Goal: Transaction & Acquisition: Purchase product/service

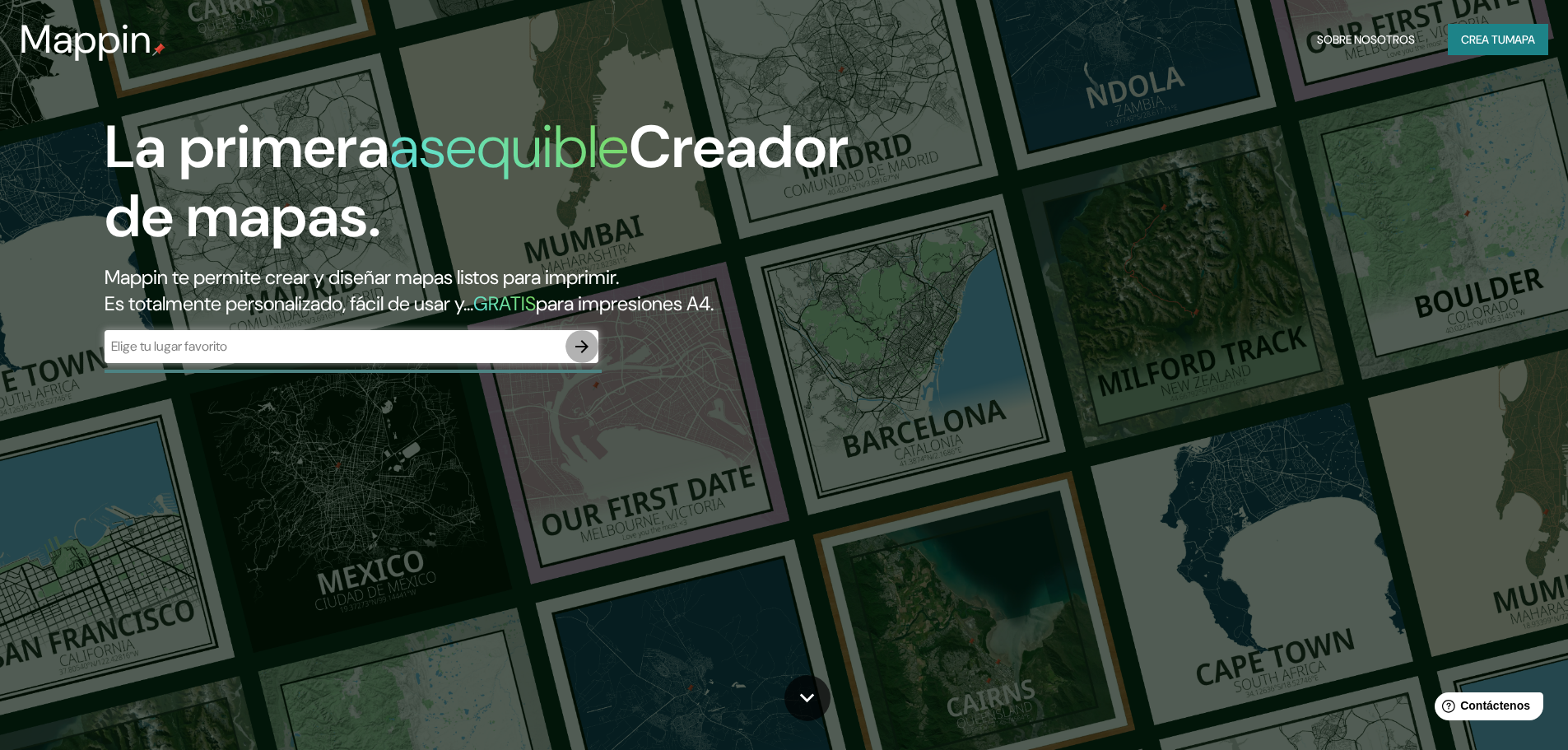
click at [583, 345] on icon "button" at bounding box center [582, 347] width 20 height 20
click at [1488, 53] on button "Crea tu mapa" at bounding box center [1498, 39] width 101 height 31
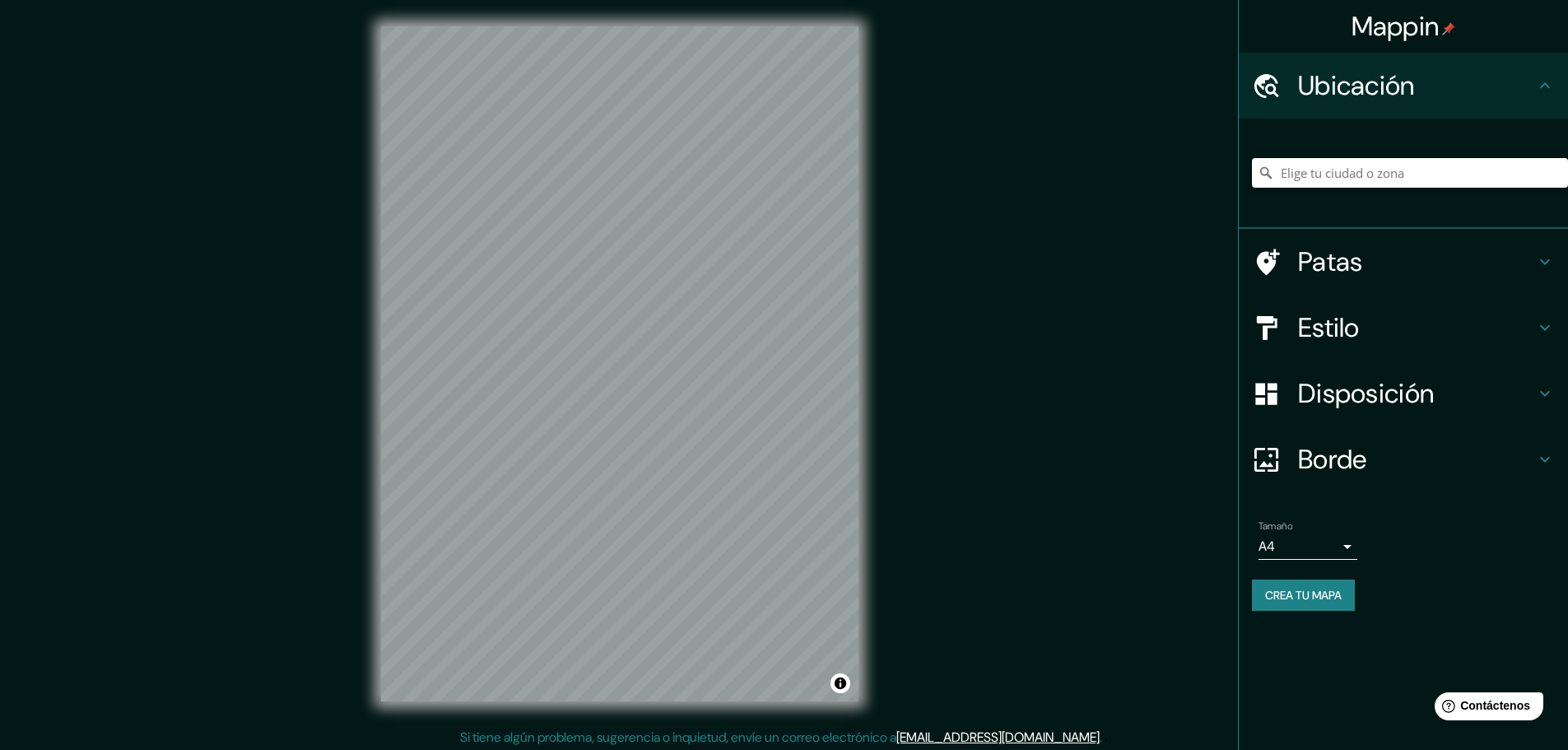
click at [1454, 170] on input "Elige tu ciudad o zona" at bounding box center [1411, 173] width 317 height 29
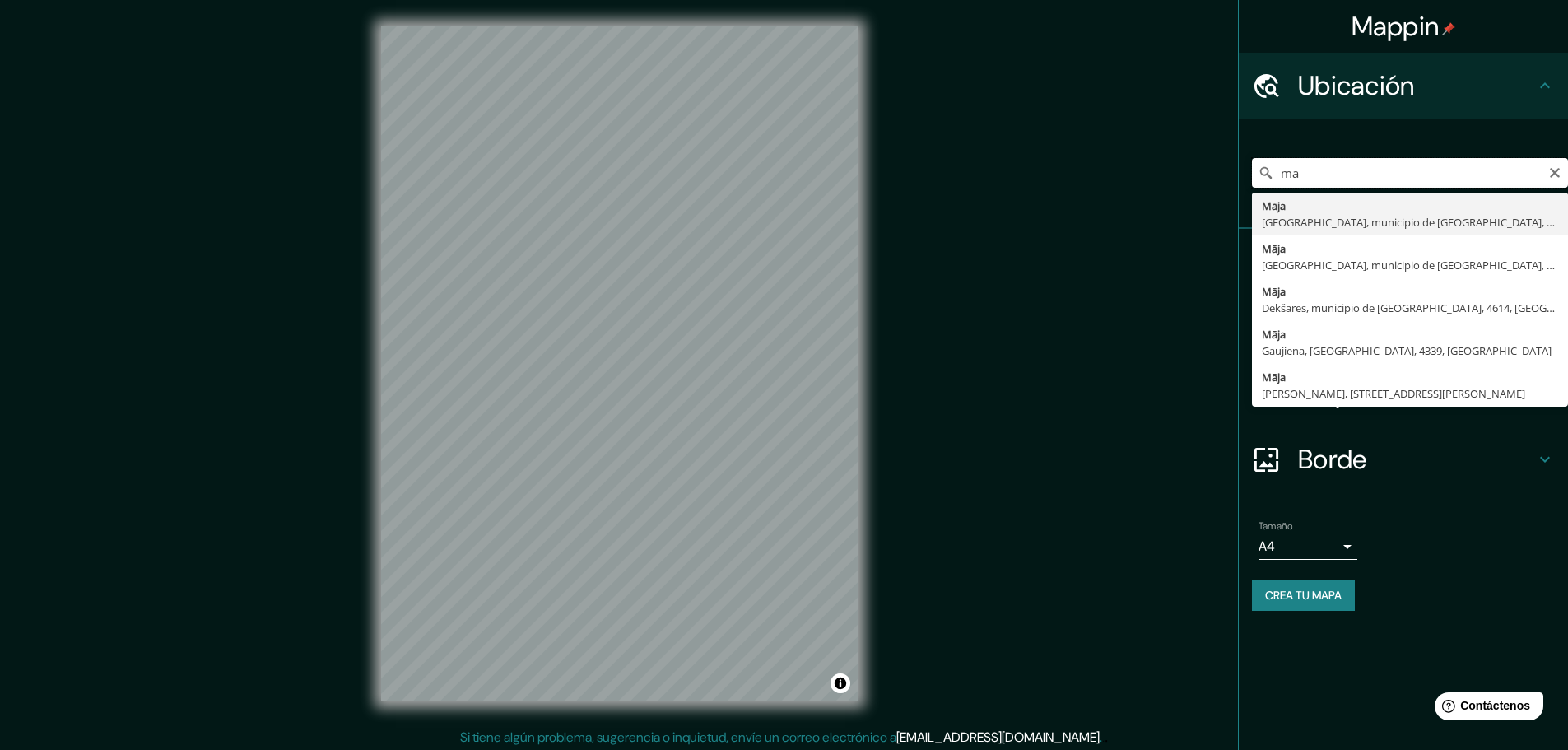
type input "m"
type input "Parque Municipal De Barranco, Lima, Provincia de Lima, Perú"
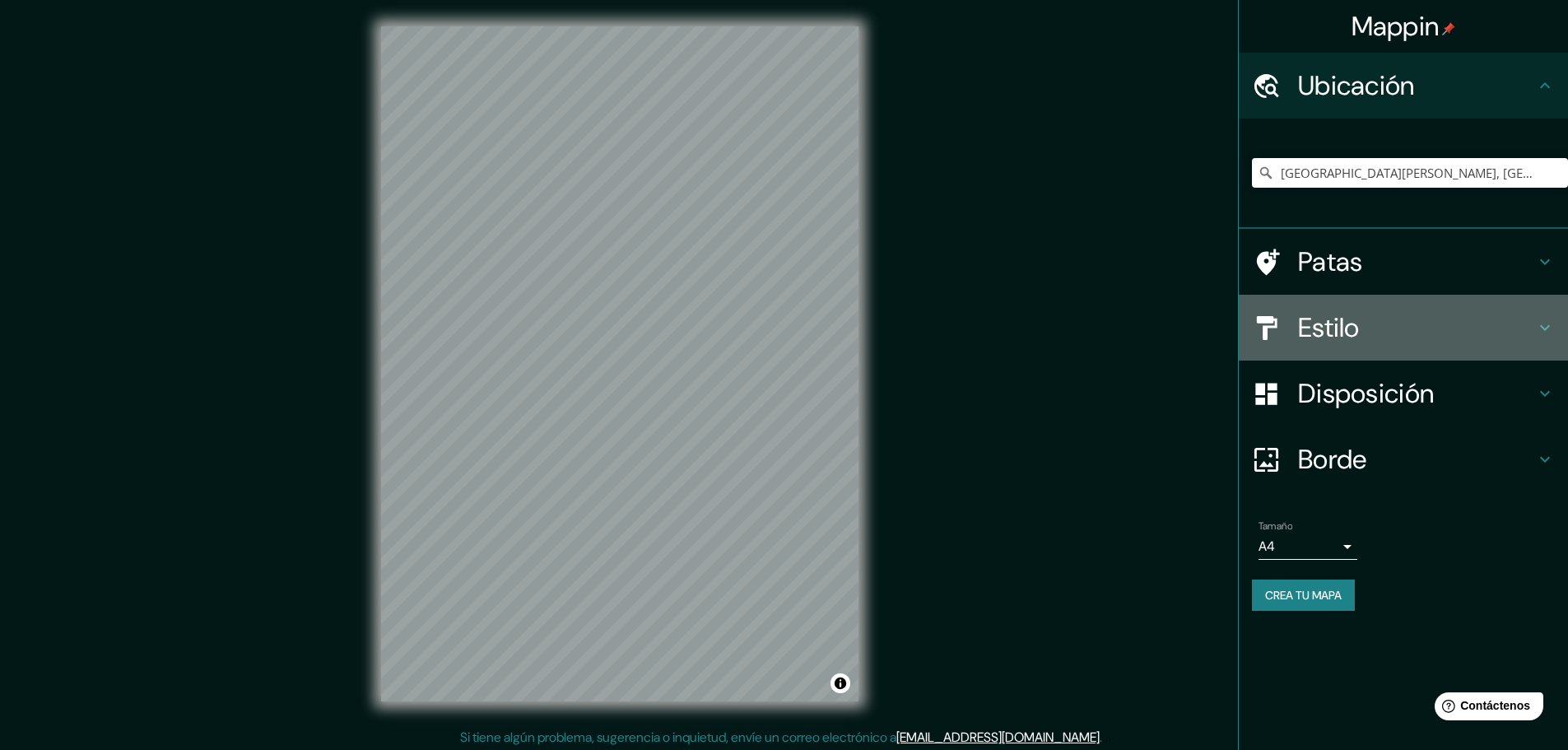
click at [1449, 330] on h4 "Estilo" at bounding box center [1416, 327] width 237 height 33
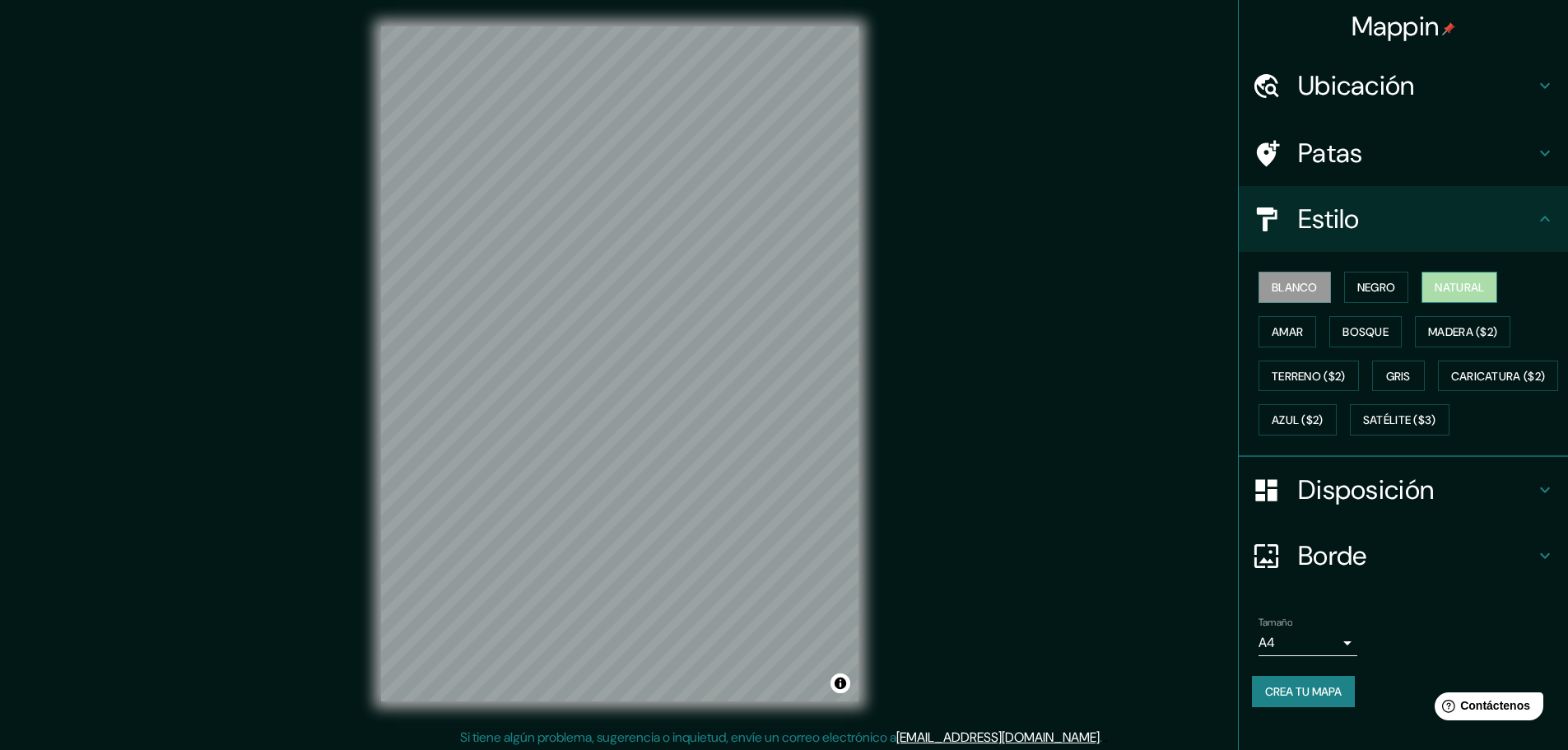
click at [1434, 285] on font "Natural" at bounding box center [1459, 287] width 49 height 15
click at [1434, 226] on h4 "Estilo" at bounding box center [1416, 219] width 237 height 33
click at [1538, 219] on icon at bounding box center [1545, 220] width 20 height 20
click at [1434, 506] on h4 "Disposición" at bounding box center [1416, 489] width 237 height 33
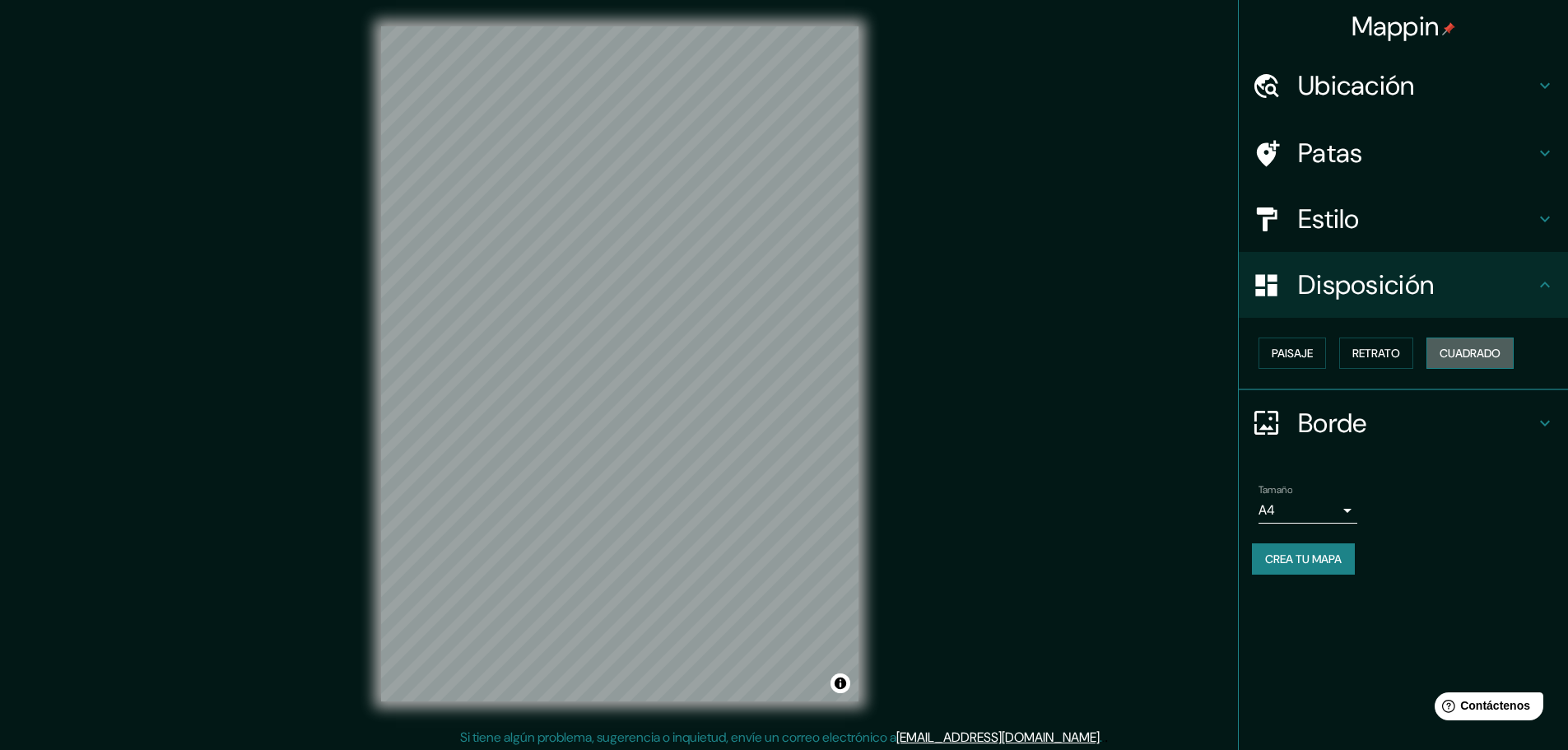
click at [1464, 364] on button "Cuadrado" at bounding box center [1469, 353] width 87 height 31
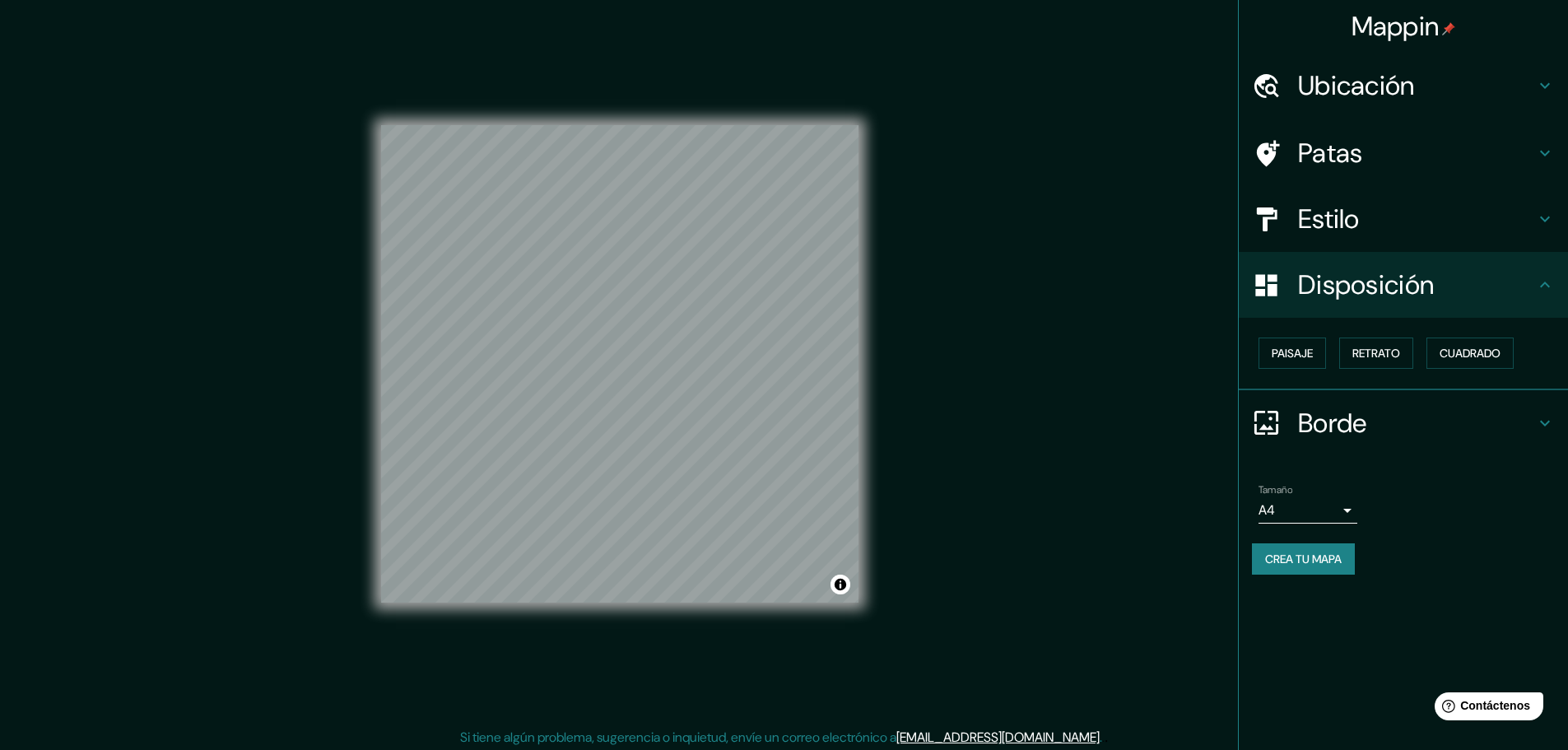
click at [1327, 517] on body "Mappin Ubicación Parque Municipal De Barranco, Lima, Provincia de Lima, Perú Pa…" at bounding box center [784, 375] width 1568 height 750
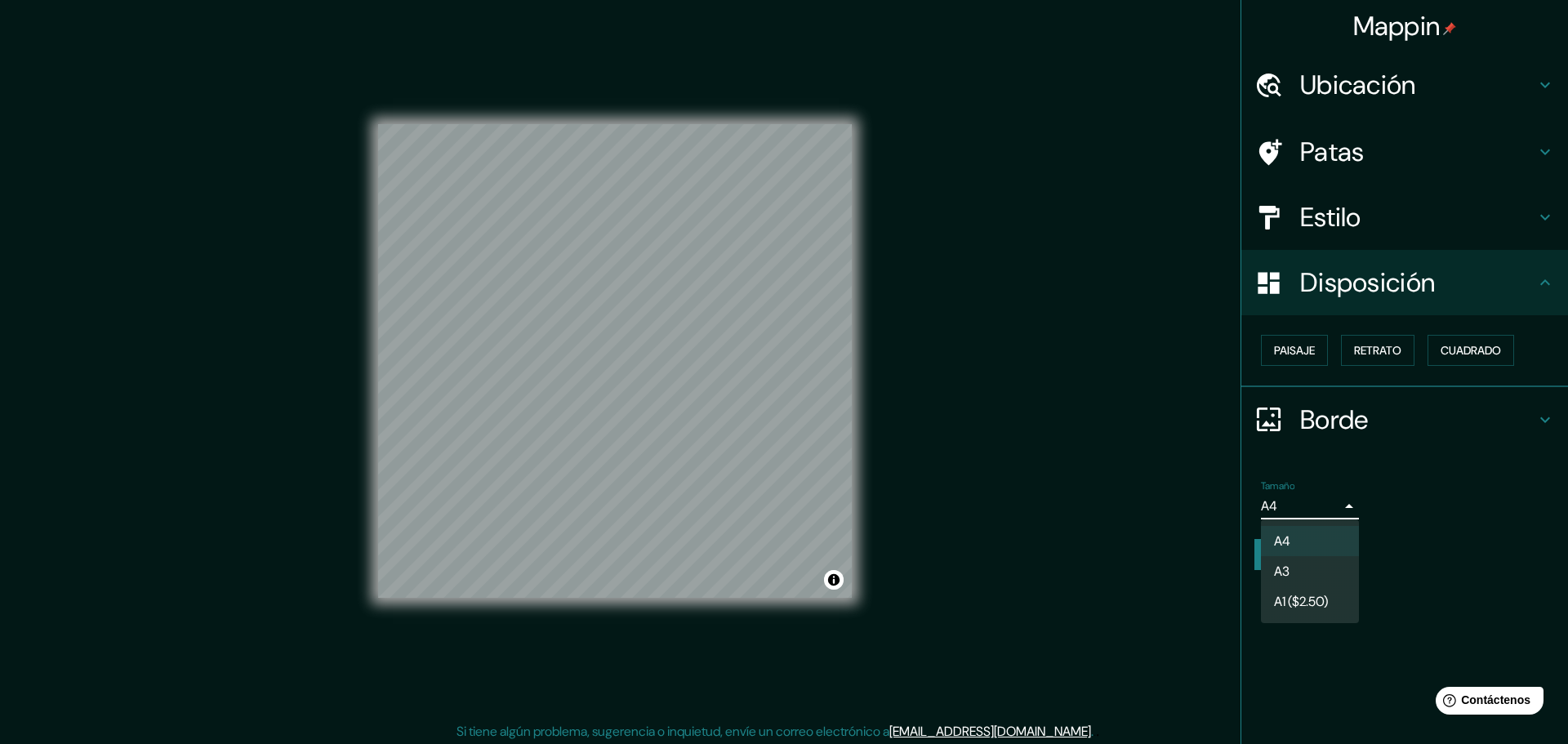
click at [1301, 563] on li "A3" at bounding box center [1309, 571] width 98 height 30
type input "a4"
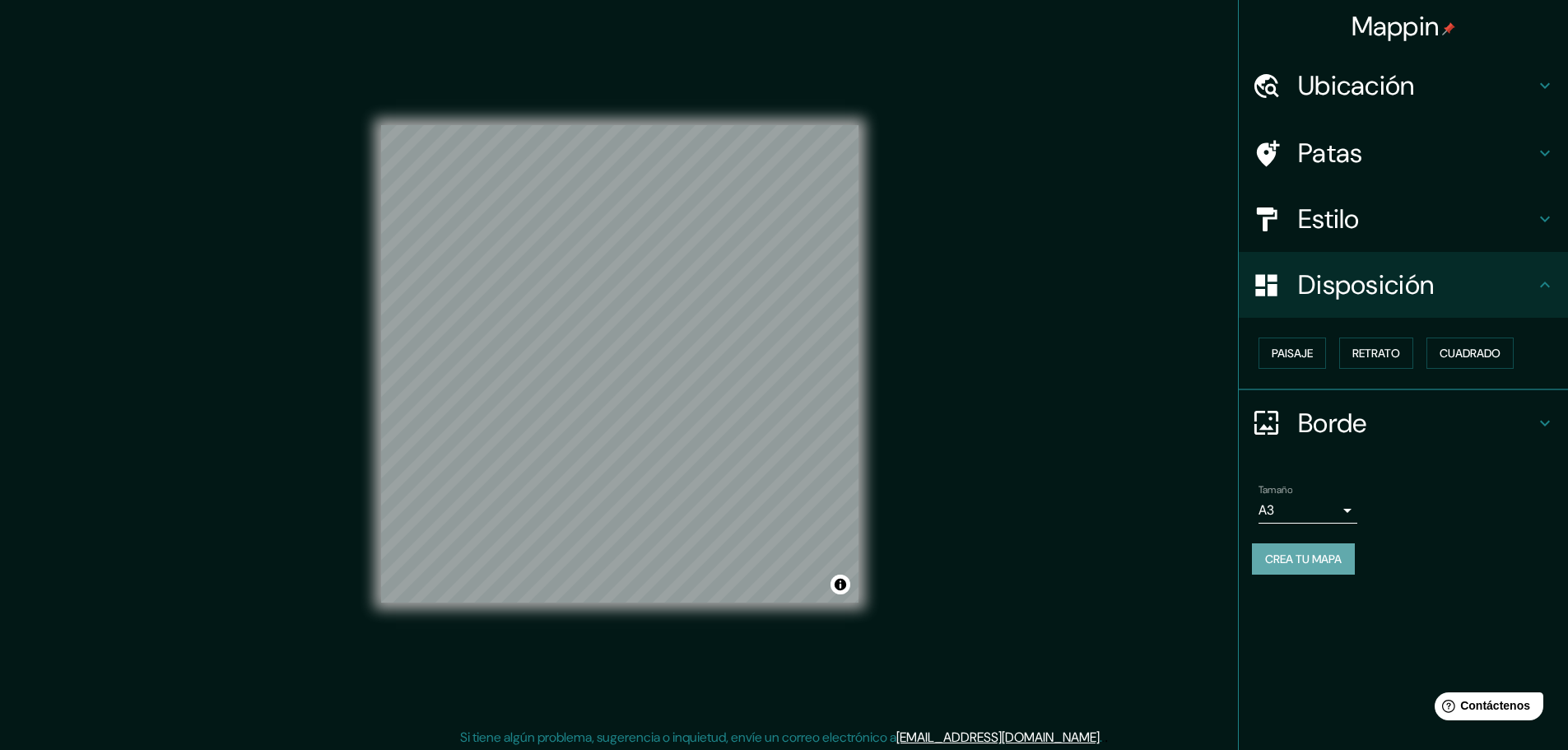
click at [1313, 559] on font "Crea tu mapa" at bounding box center [1304, 559] width 77 height 15
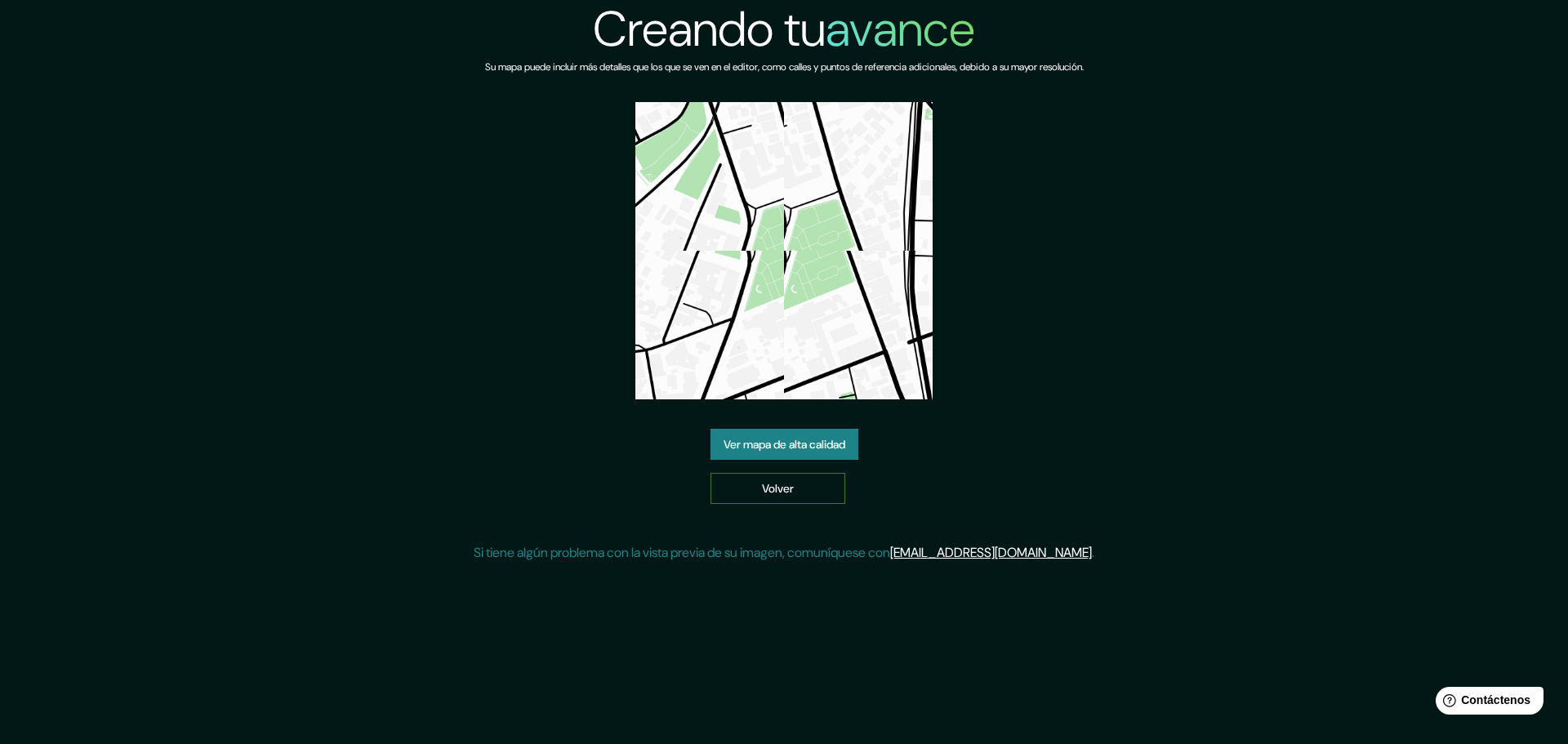
click at [735, 497] on link "Volver" at bounding box center [778, 488] width 134 height 31
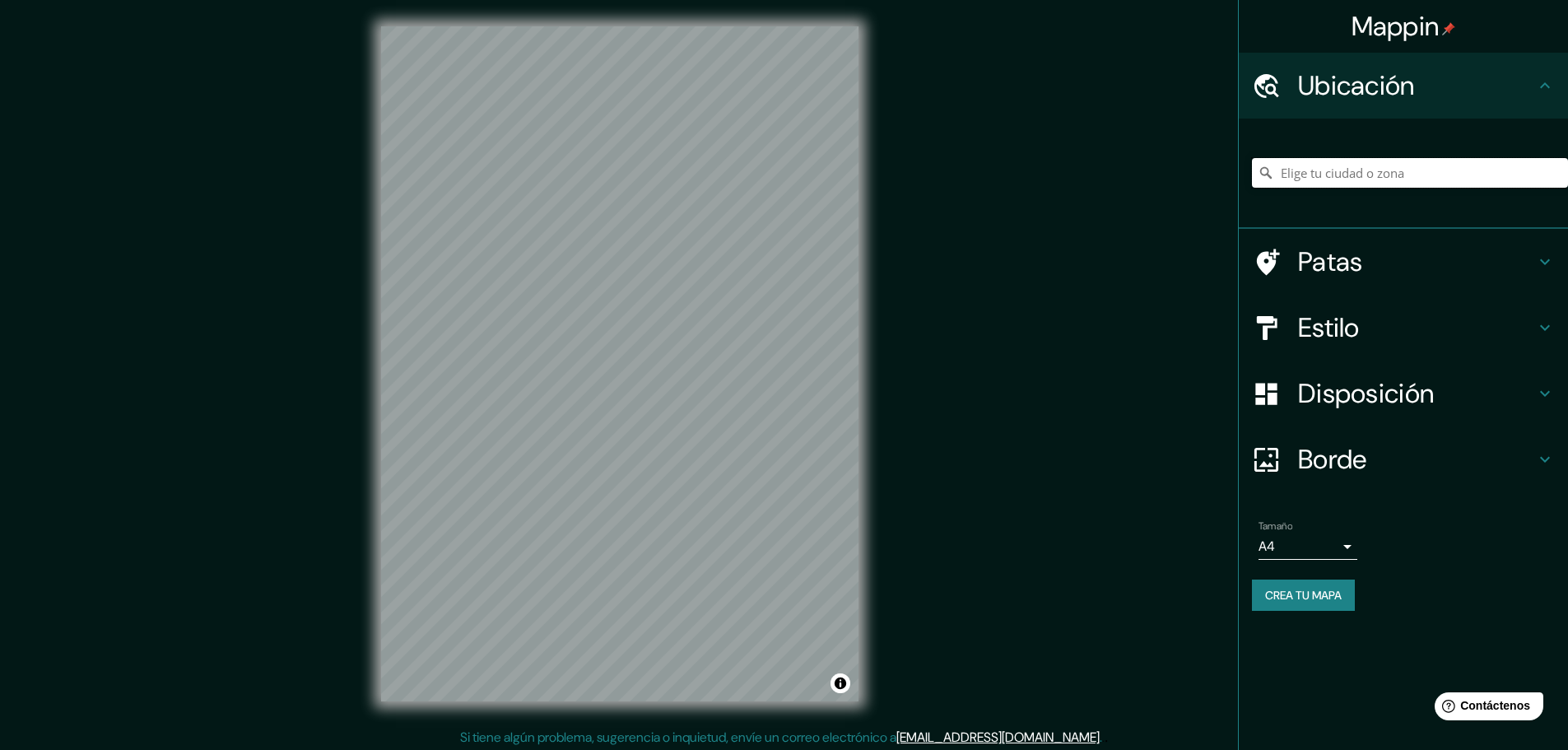
click at [1370, 174] on input "Elige tu ciudad o zona" at bounding box center [1411, 173] width 317 height 29
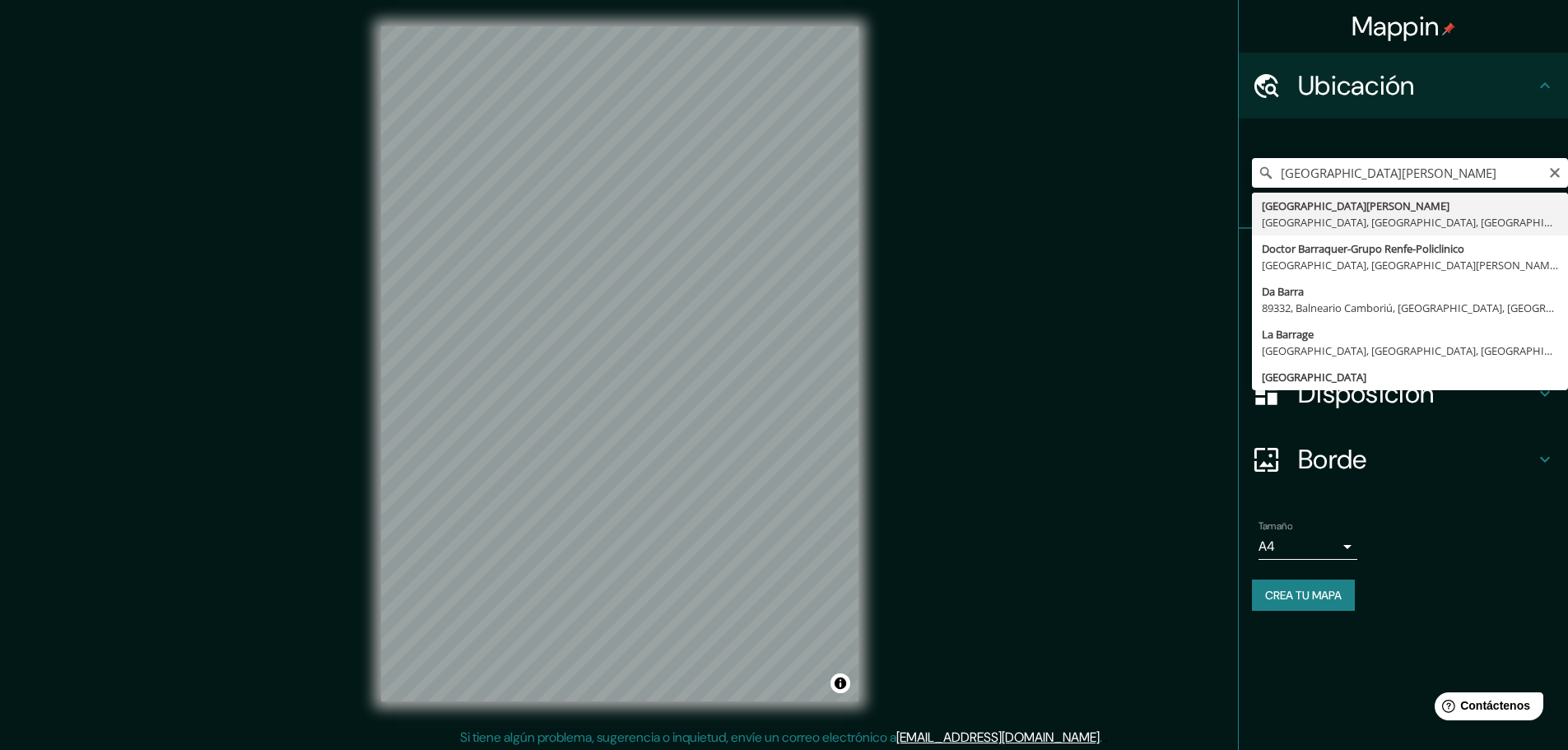
type input "[GEOGRAPHIC_DATA], [GEOGRAPHIC_DATA], [GEOGRAPHIC_DATA], [GEOGRAPHIC_DATA]"
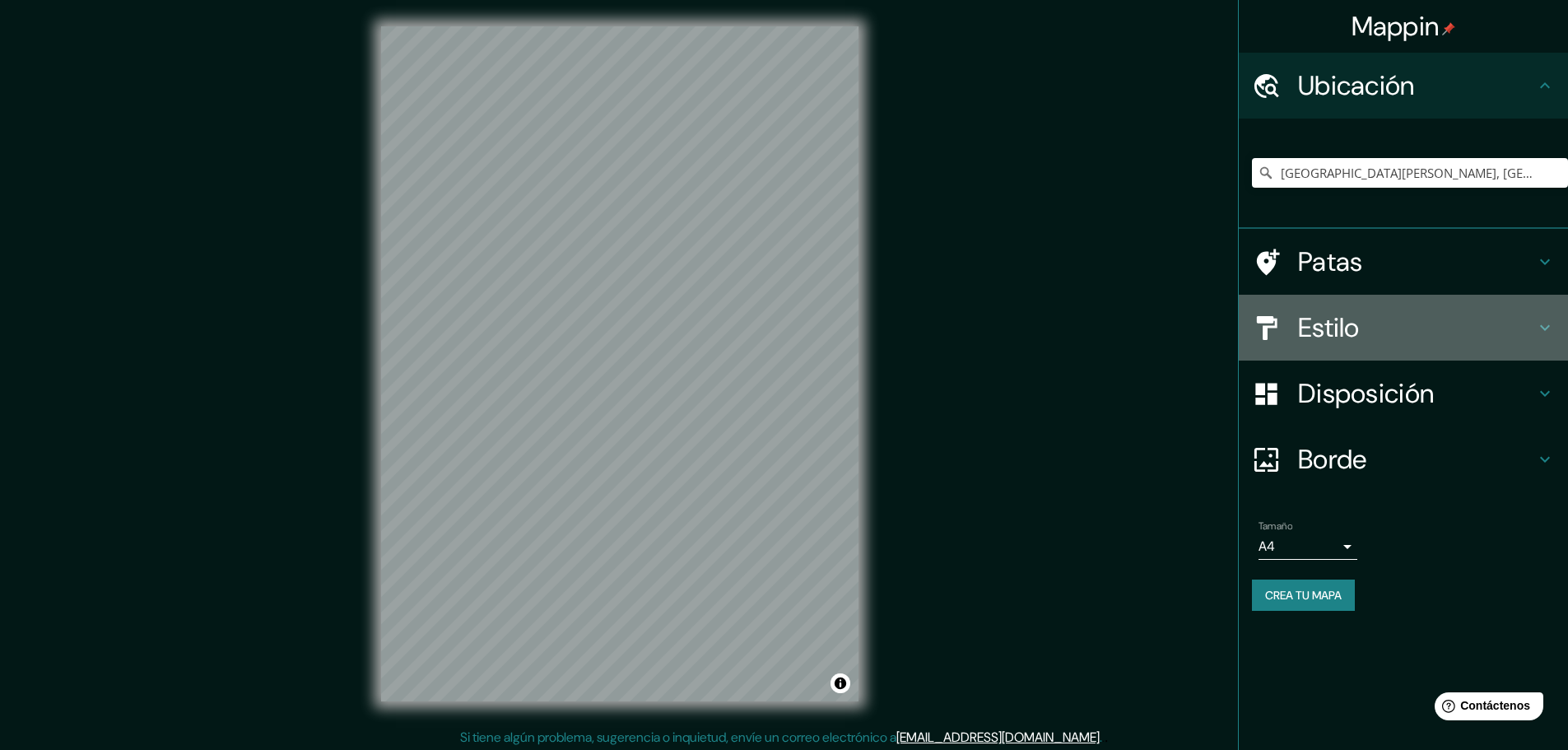
click at [1335, 327] on font "Estilo" at bounding box center [1328, 327] width 61 height 35
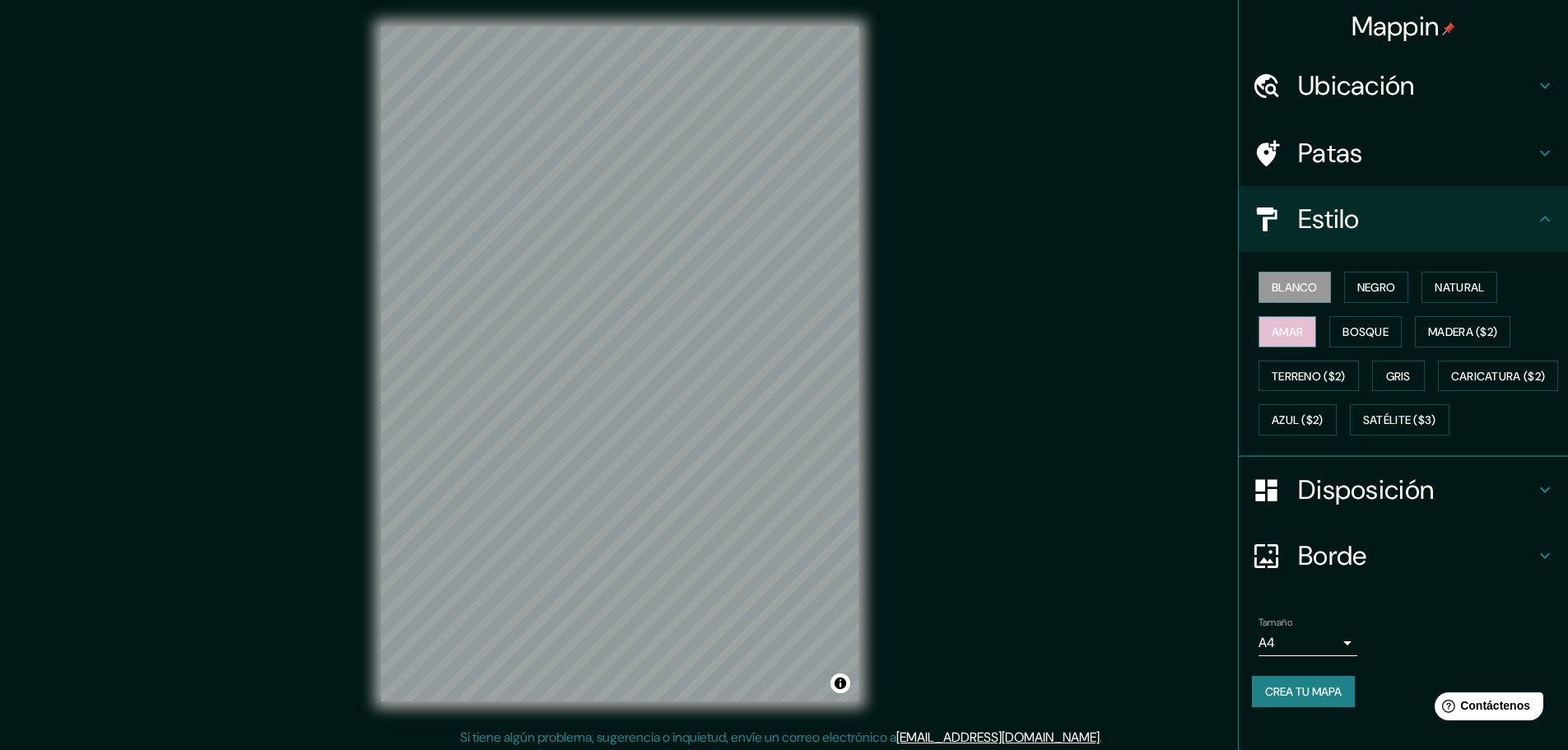
click at [1283, 338] on font "Amar" at bounding box center [1287, 332] width 31 height 15
click at [1329, 328] on button "Bosque" at bounding box center [1365, 332] width 72 height 31
click at [1438, 323] on font "Madera ($2)" at bounding box center [1463, 331] width 70 height 21
click at [1375, 378] on button "Gris" at bounding box center [1399, 376] width 53 height 31
click at [1363, 428] on font "Satélite ($3)" at bounding box center [1400, 421] width 73 height 15
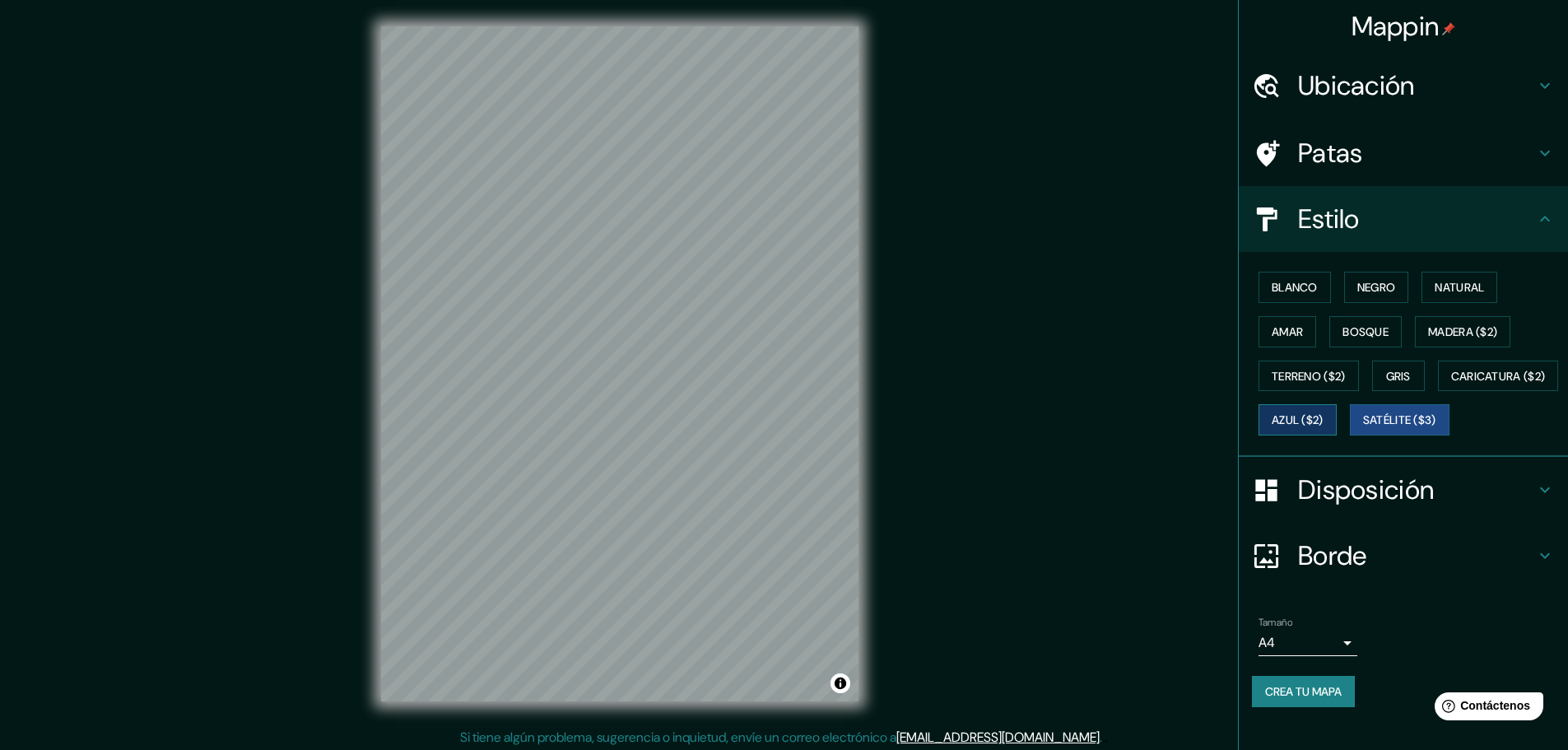
click at [1324, 423] on font "Azul ($2)" at bounding box center [1297, 421] width 52 height 15
click at [1382, 286] on font "Negro" at bounding box center [1377, 287] width 38 height 15
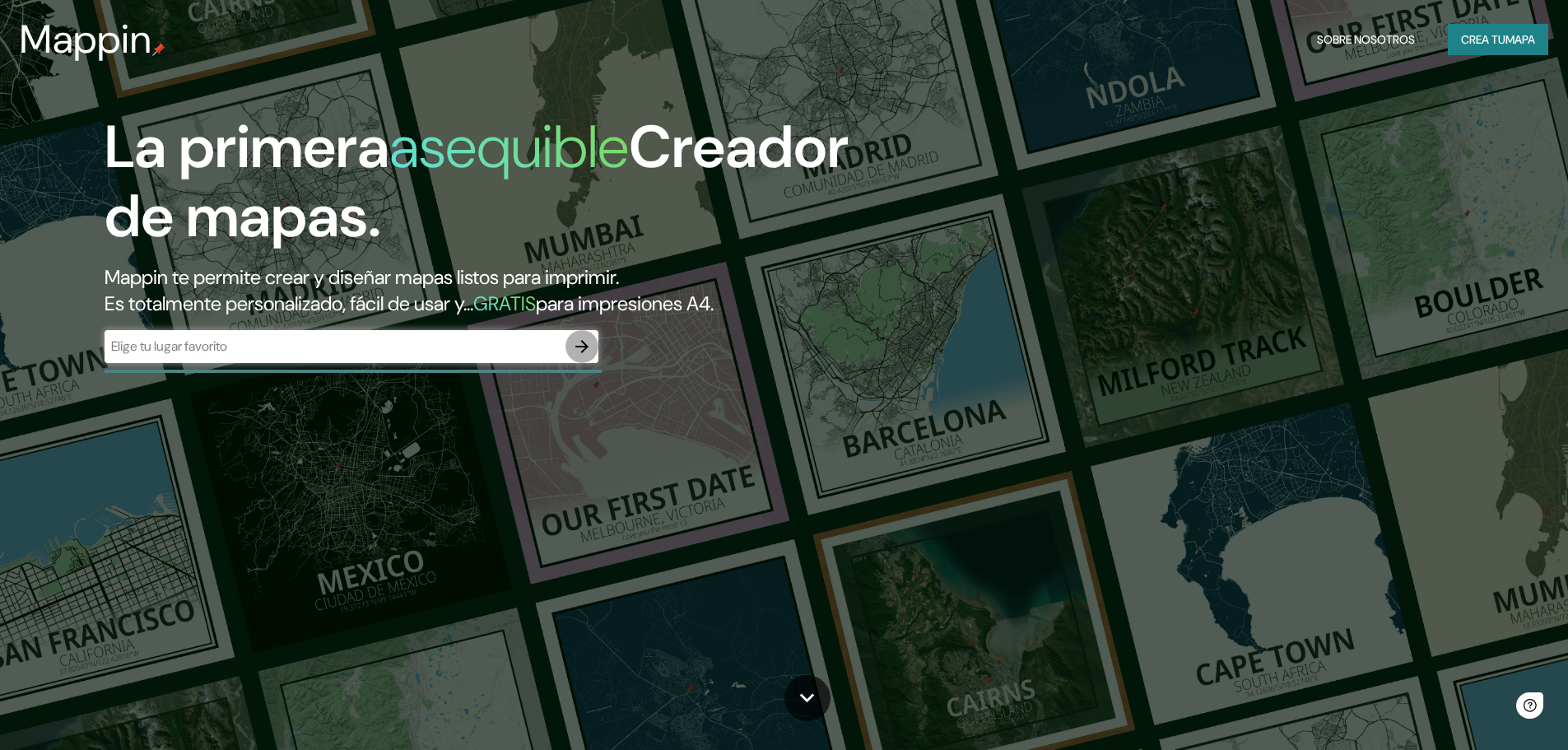
click at [576, 349] on icon "button" at bounding box center [582, 347] width 20 height 20
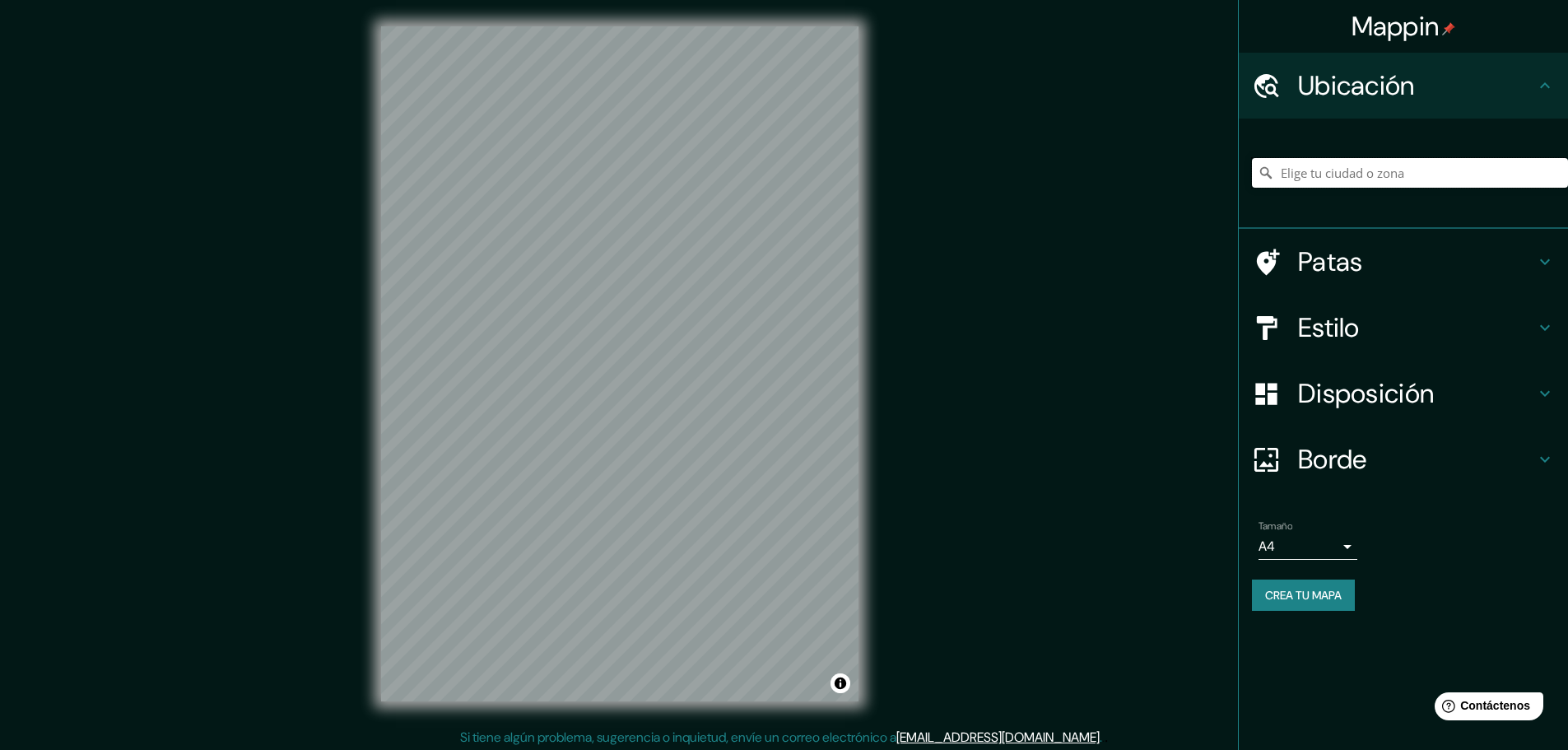
click at [1359, 180] on input "Elige tu ciudad o zona" at bounding box center [1411, 173] width 317 height 29
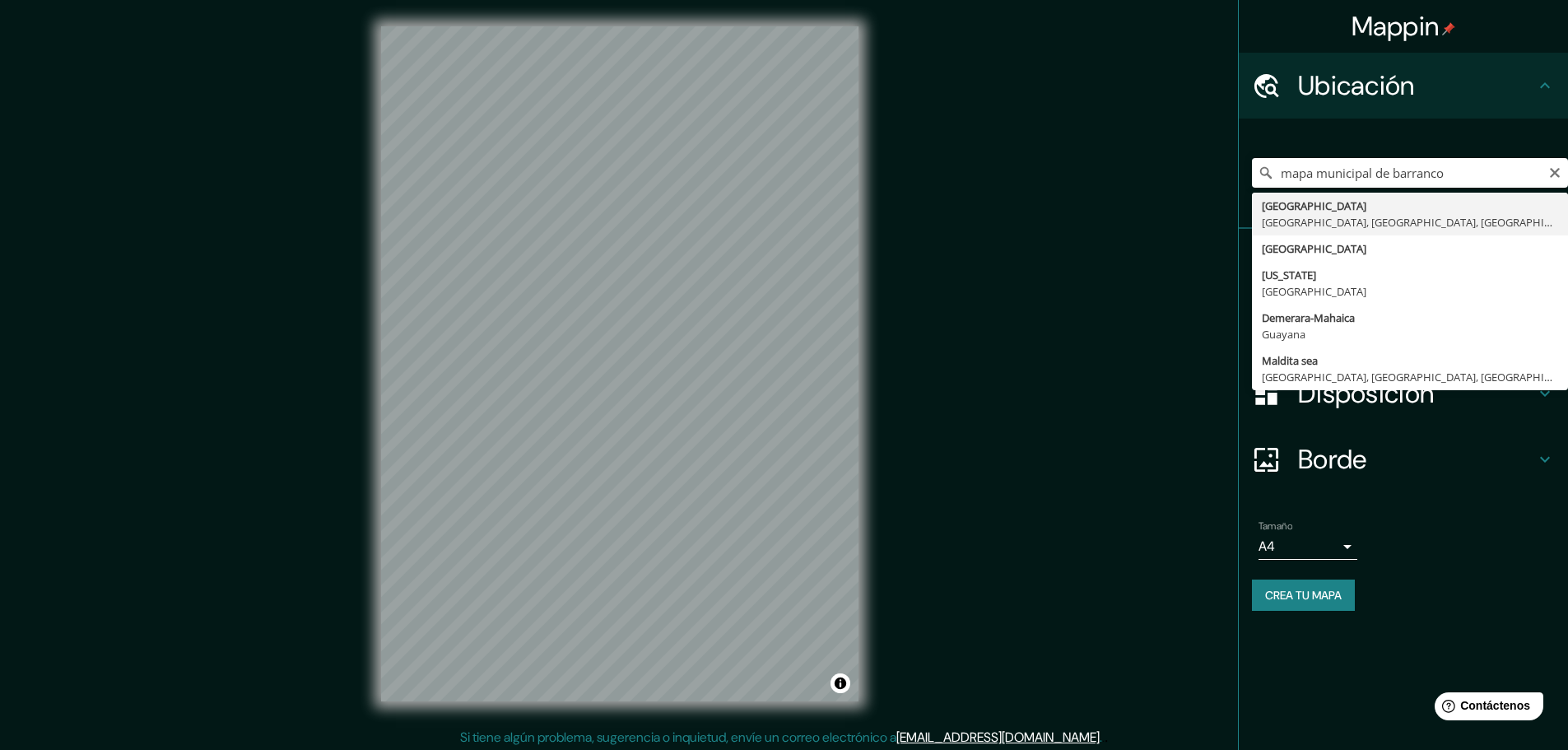
type input "[GEOGRAPHIC_DATA], [GEOGRAPHIC_DATA], [GEOGRAPHIC_DATA], [GEOGRAPHIC_DATA]"
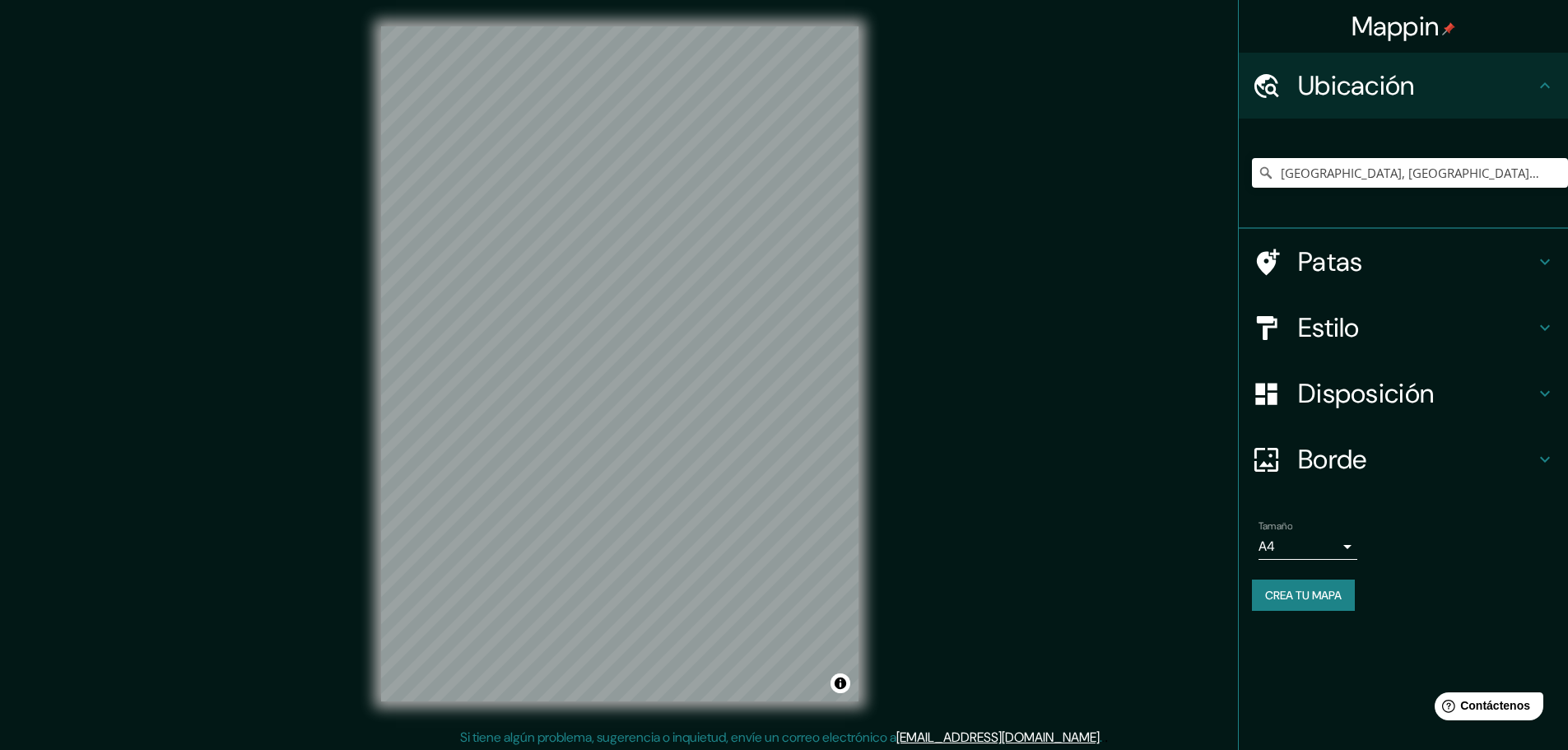
click at [1362, 262] on font "Patas" at bounding box center [1330, 262] width 65 height 35
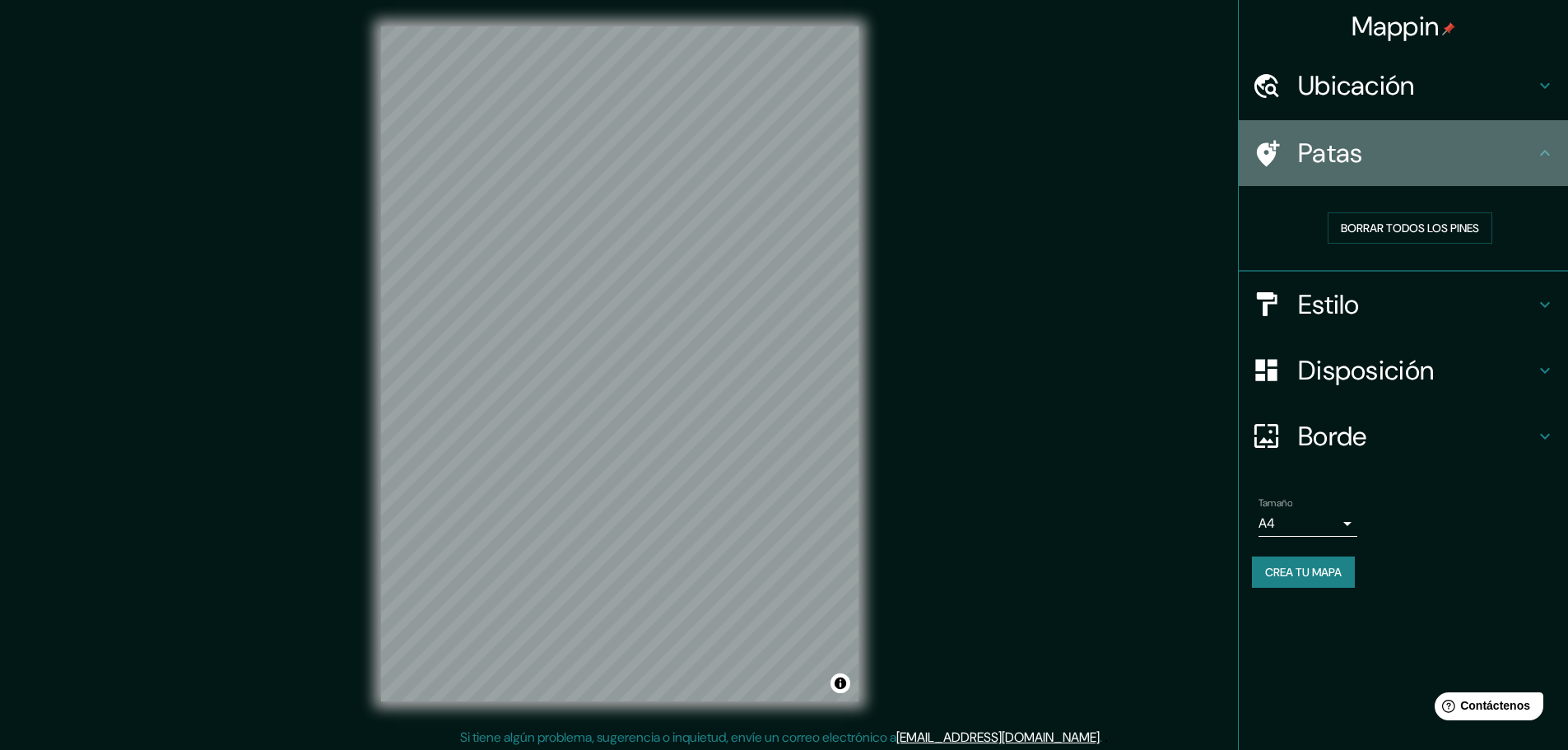
click at [1384, 174] on div "Patas" at bounding box center [1403, 153] width 329 height 66
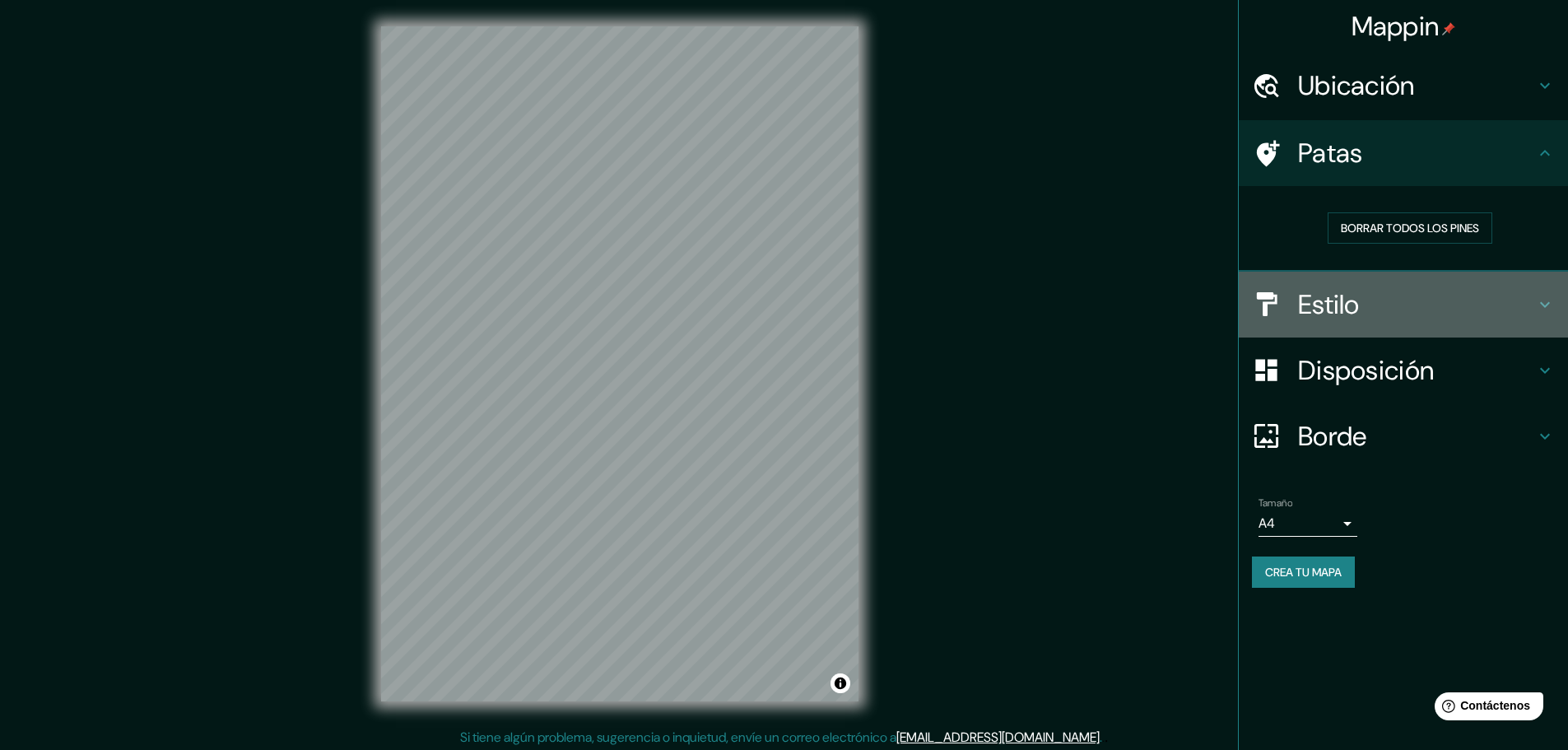
click at [1369, 306] on h4 "Estilo" at bounding box center [1416, 305] width 237 height 33
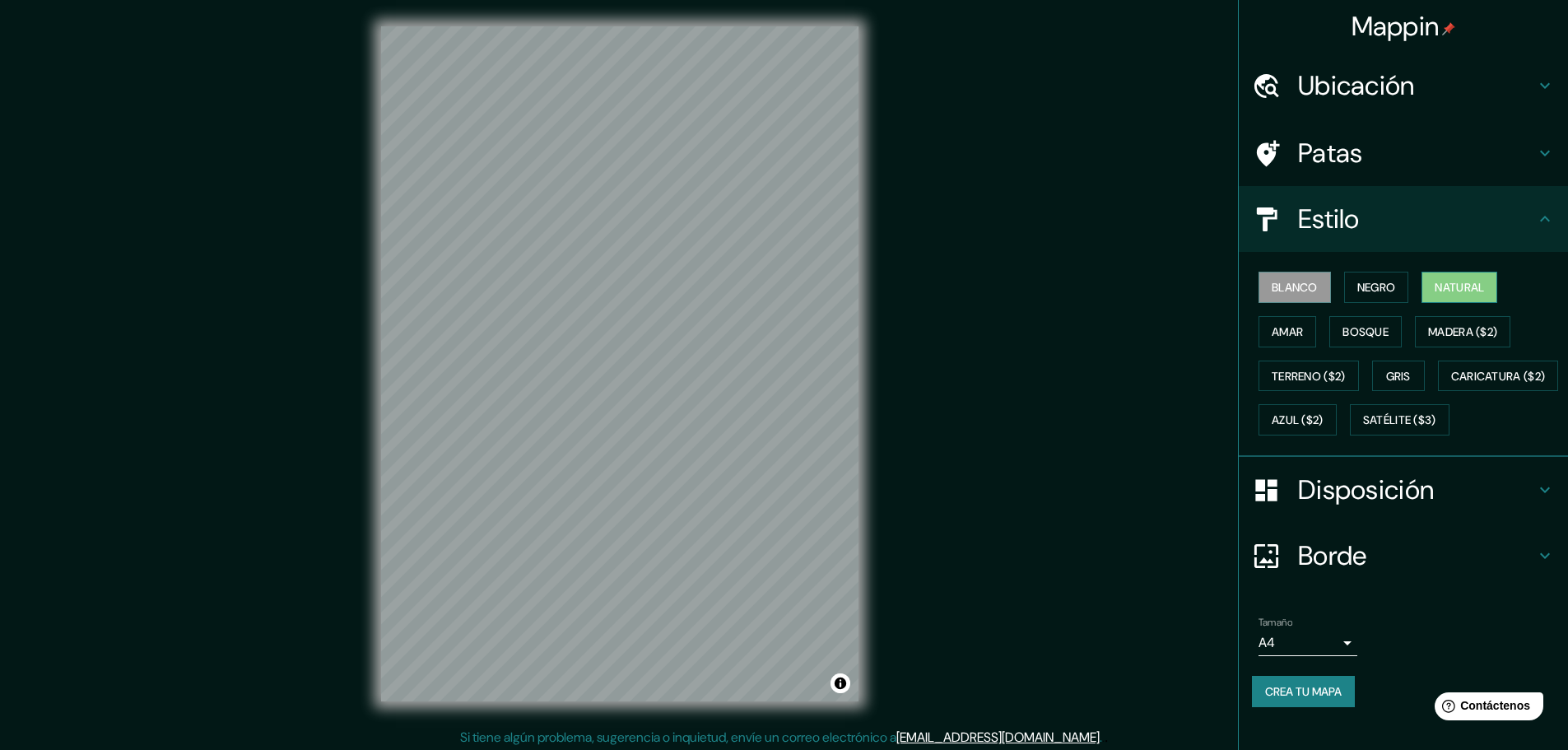
click at [1434, 280] on font "Natural" at bounding box center [1459, 287] width 49 height 15
click at [1393, 380] on font "Gris" at bounding box center [1398, 376] width 25 height 15
click at [1430, 275] on button "Natural" at bounding box center [1459, 287] width 76 height 31
click at [1403, 507] on font "Disposición" at bounding box center [1366, 490] width 135 height 35
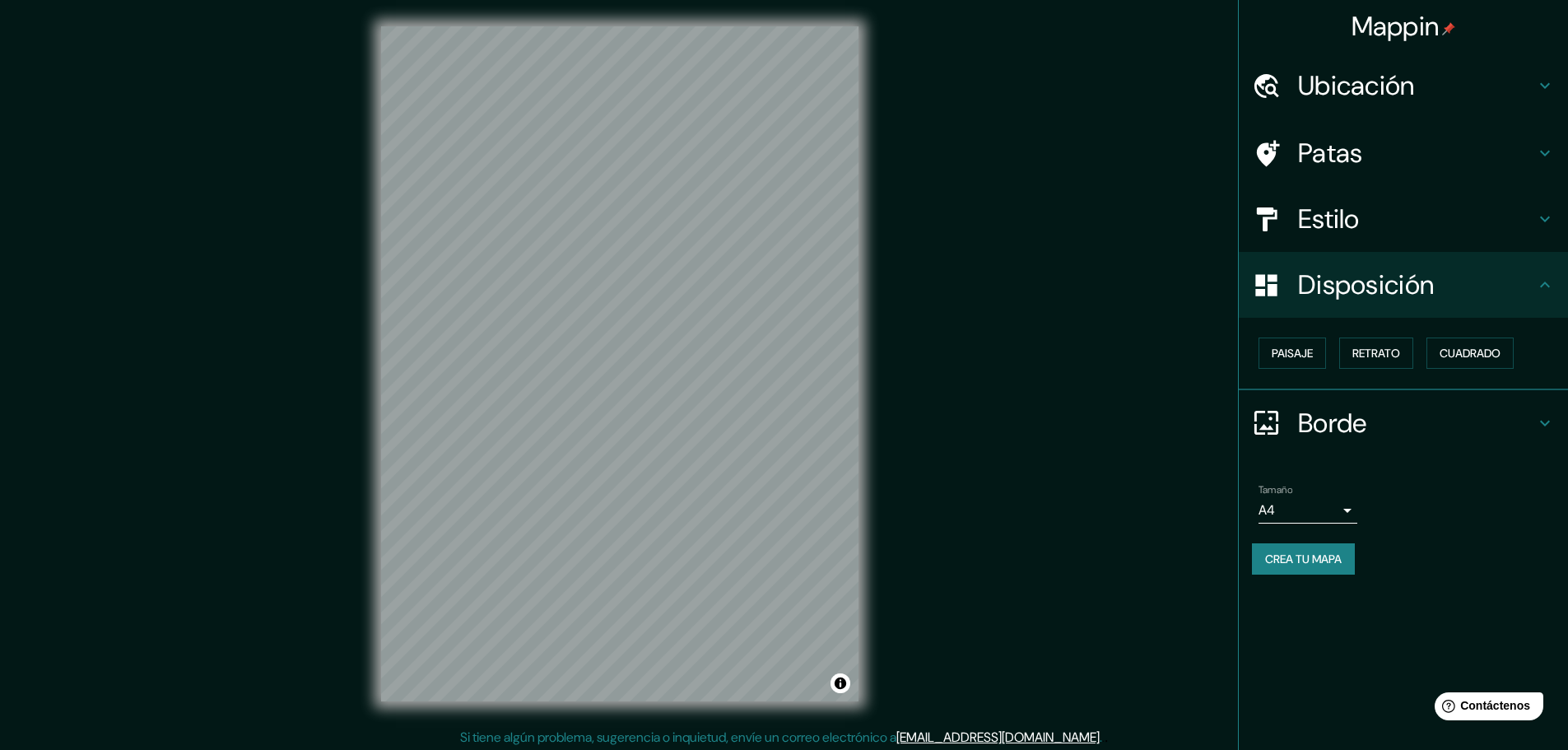
click at [1332, 514] on body "Mappin Ubicación [GEOGRAPHIC_DATA][PERSON_NAME], [GEOGRAPHIC_DATA], [GEOGRAPHIC…" at bounding box center [784, 375] width 1568 height 750
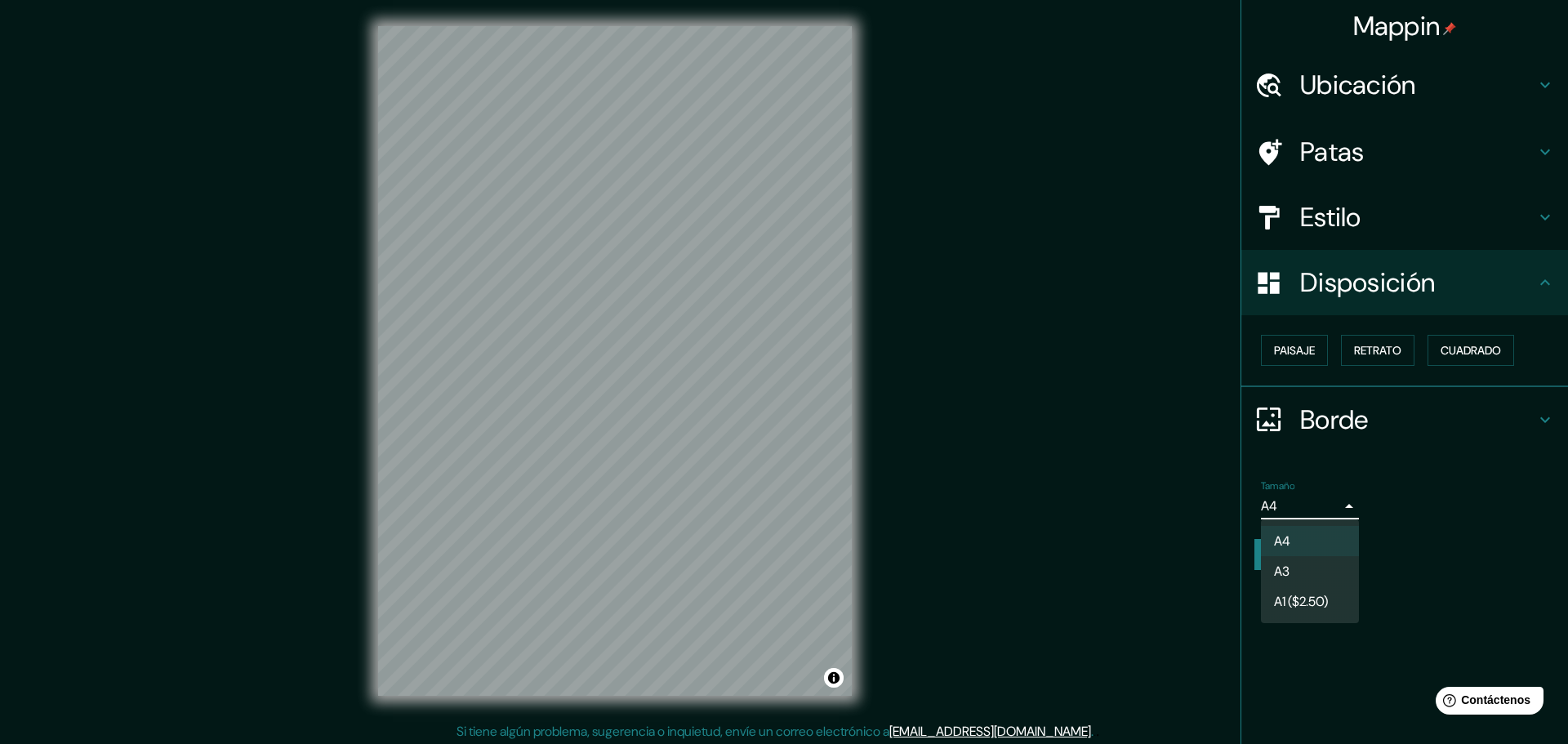
click at [1317, 567] on li "A3" at bounding box center [1309, 571] width 98 height 30
type input "a4"
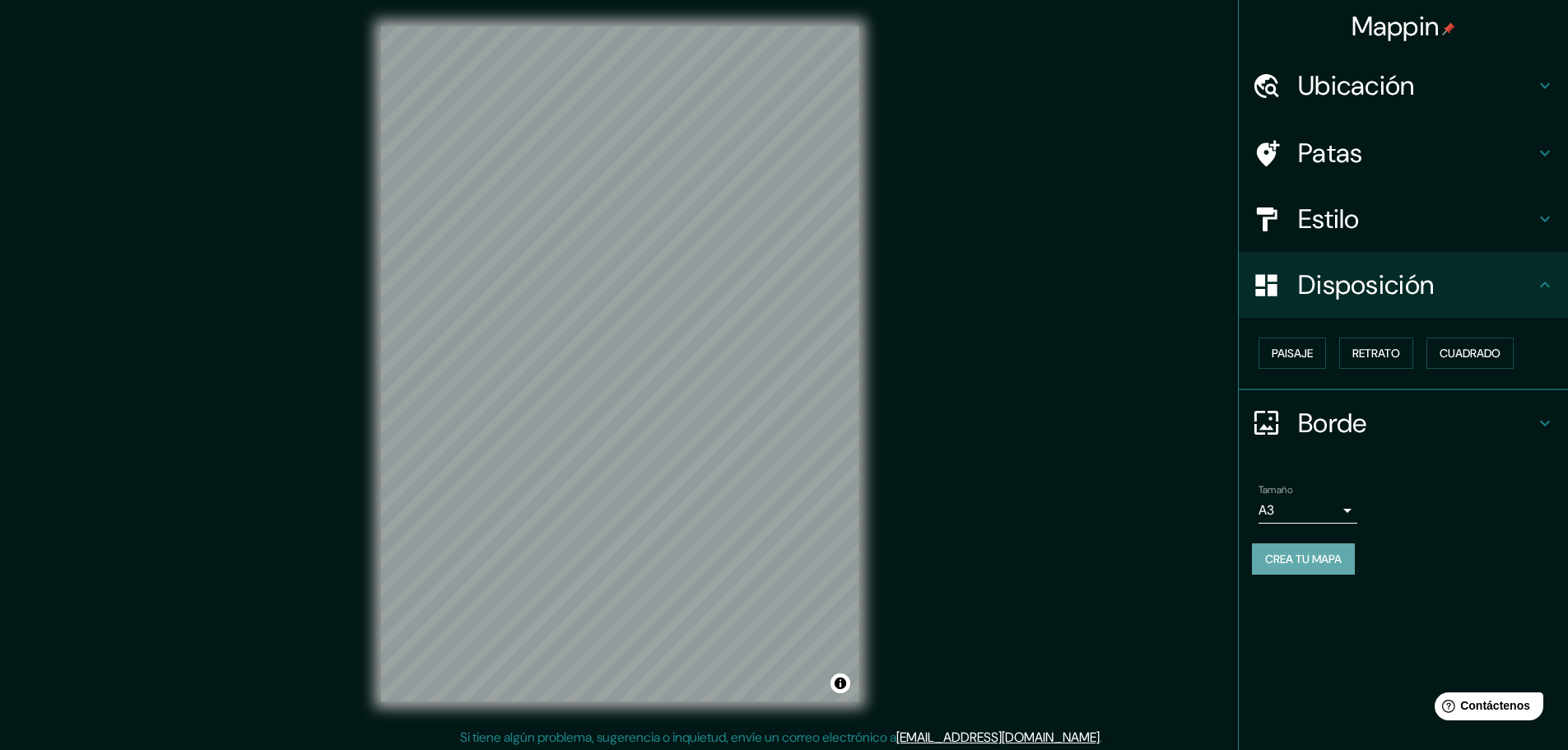
click at [1327, 572] on button "Crea tu mapa" at bounding box center [1304, 559] width 102 height 31
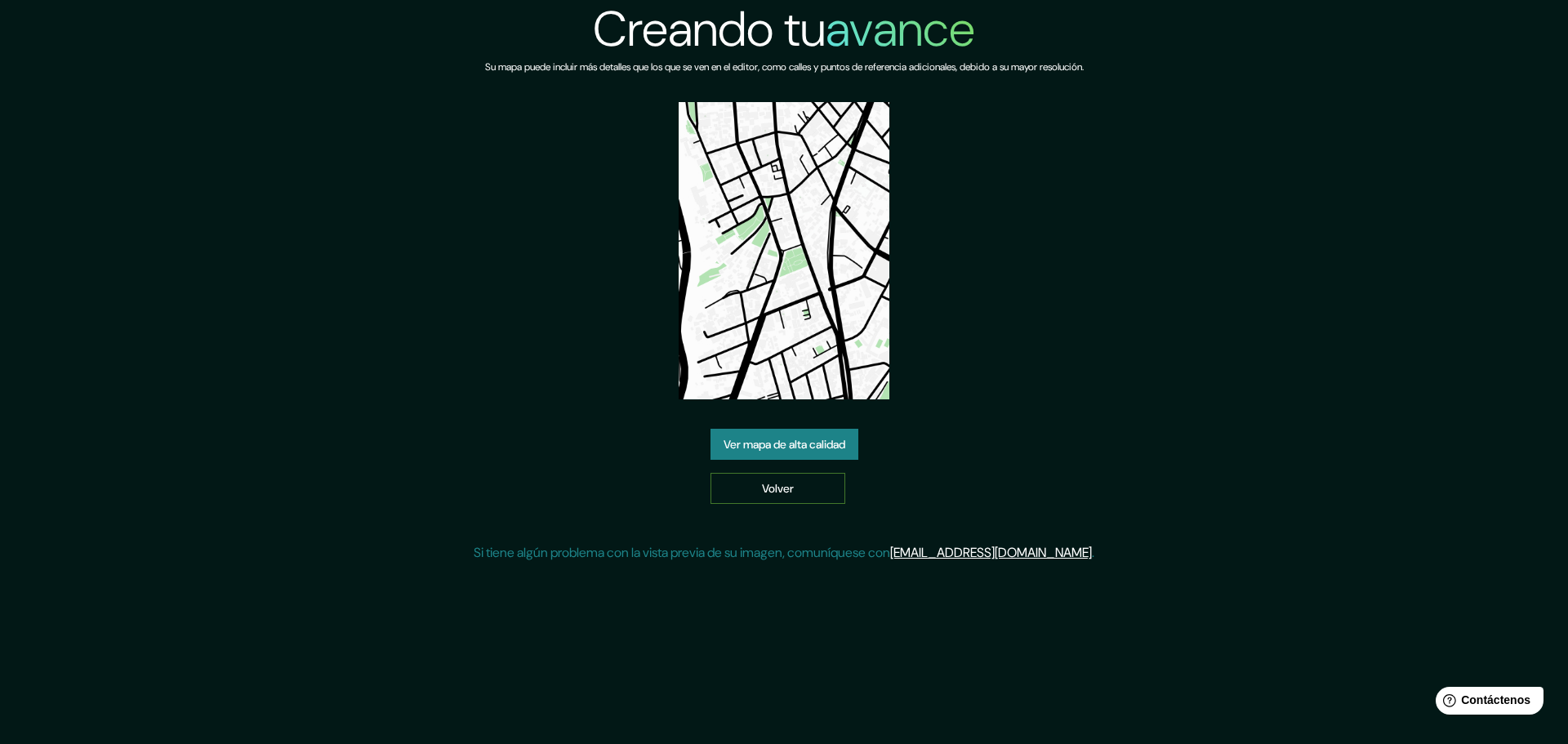
click at [762, 502] on link "Volver" at bounding box center [778, 488] width 134 height 31
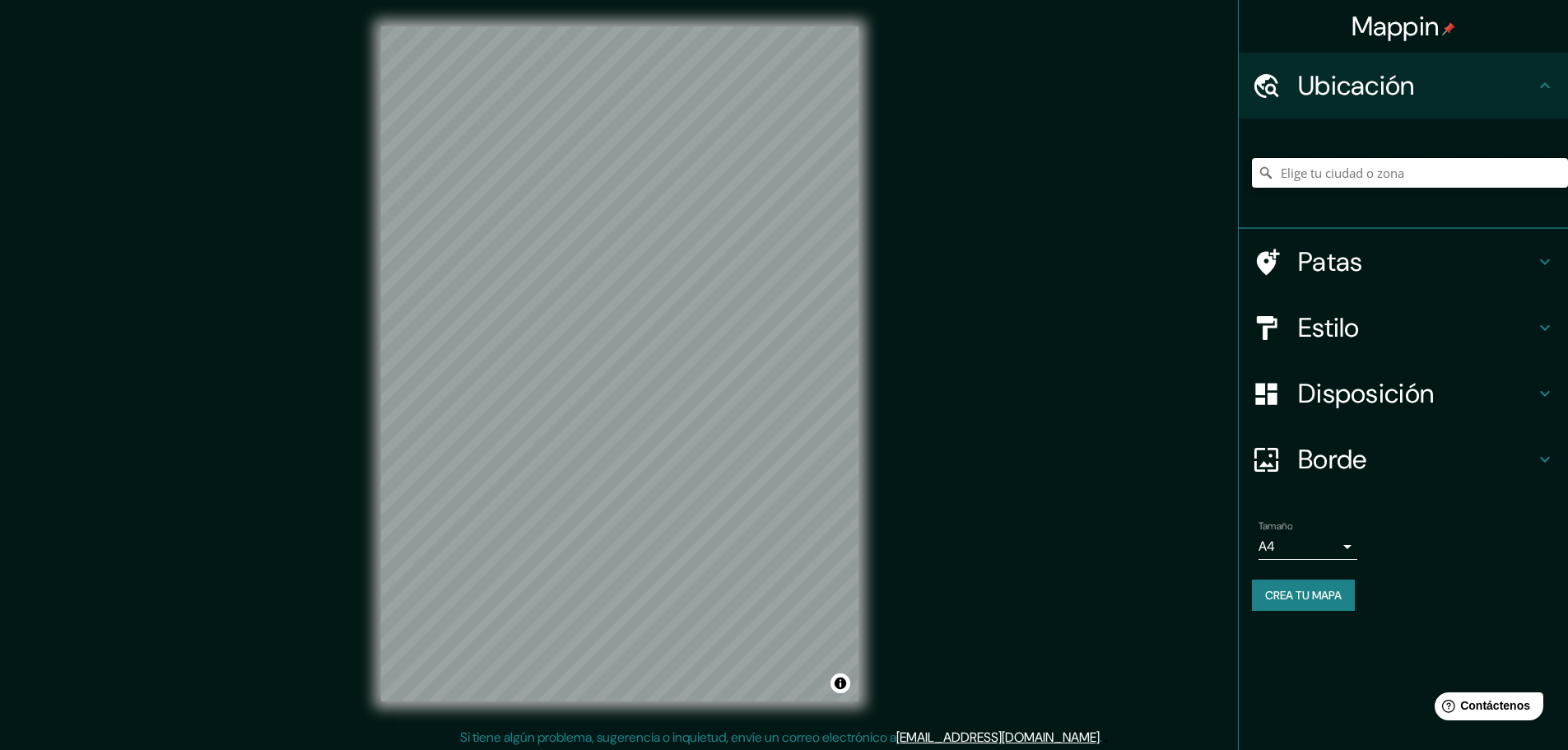
click at [1484, 180] on input "Elige tu ciudad o zona" at bounding box center [1411, 173] width 317 height 29
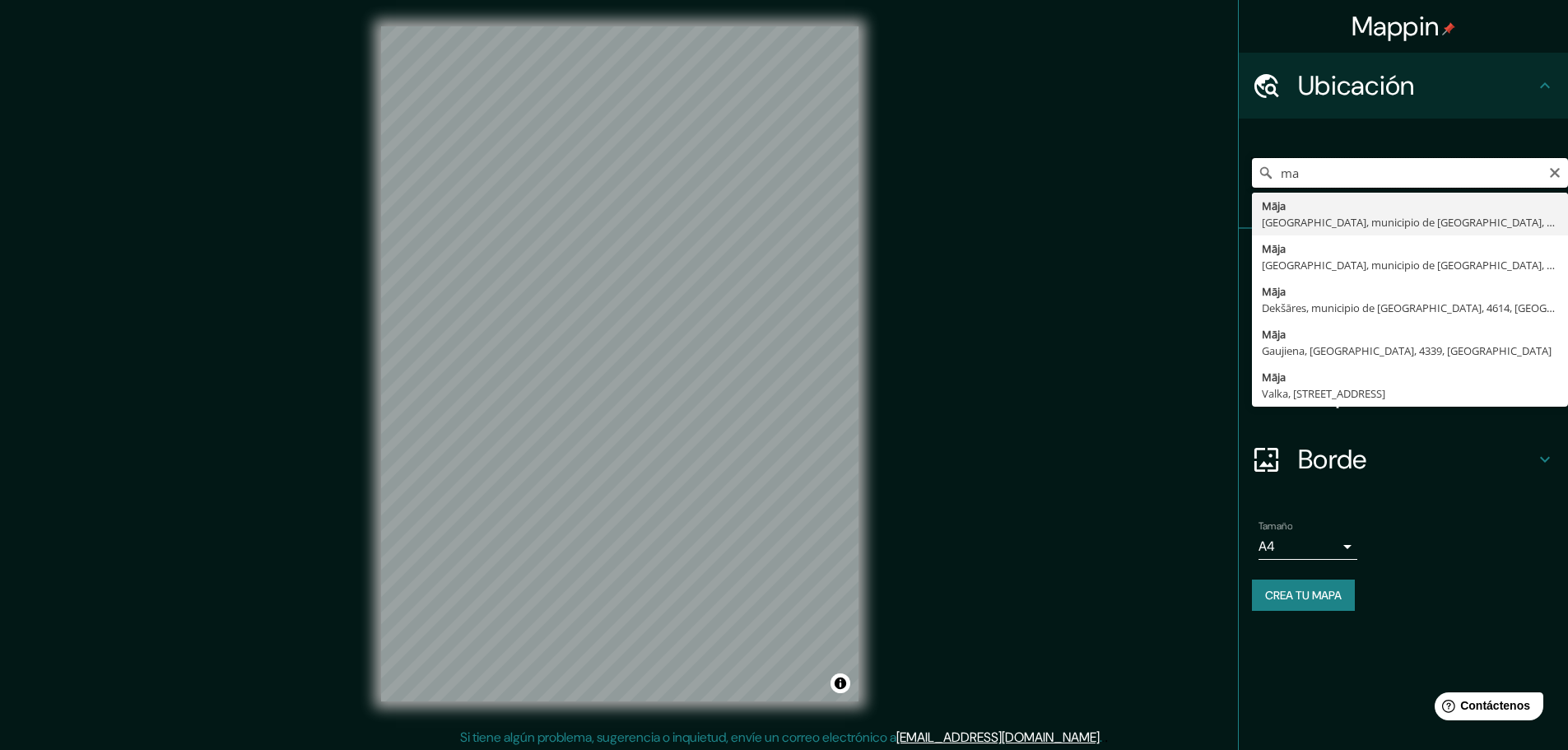
type input "m"
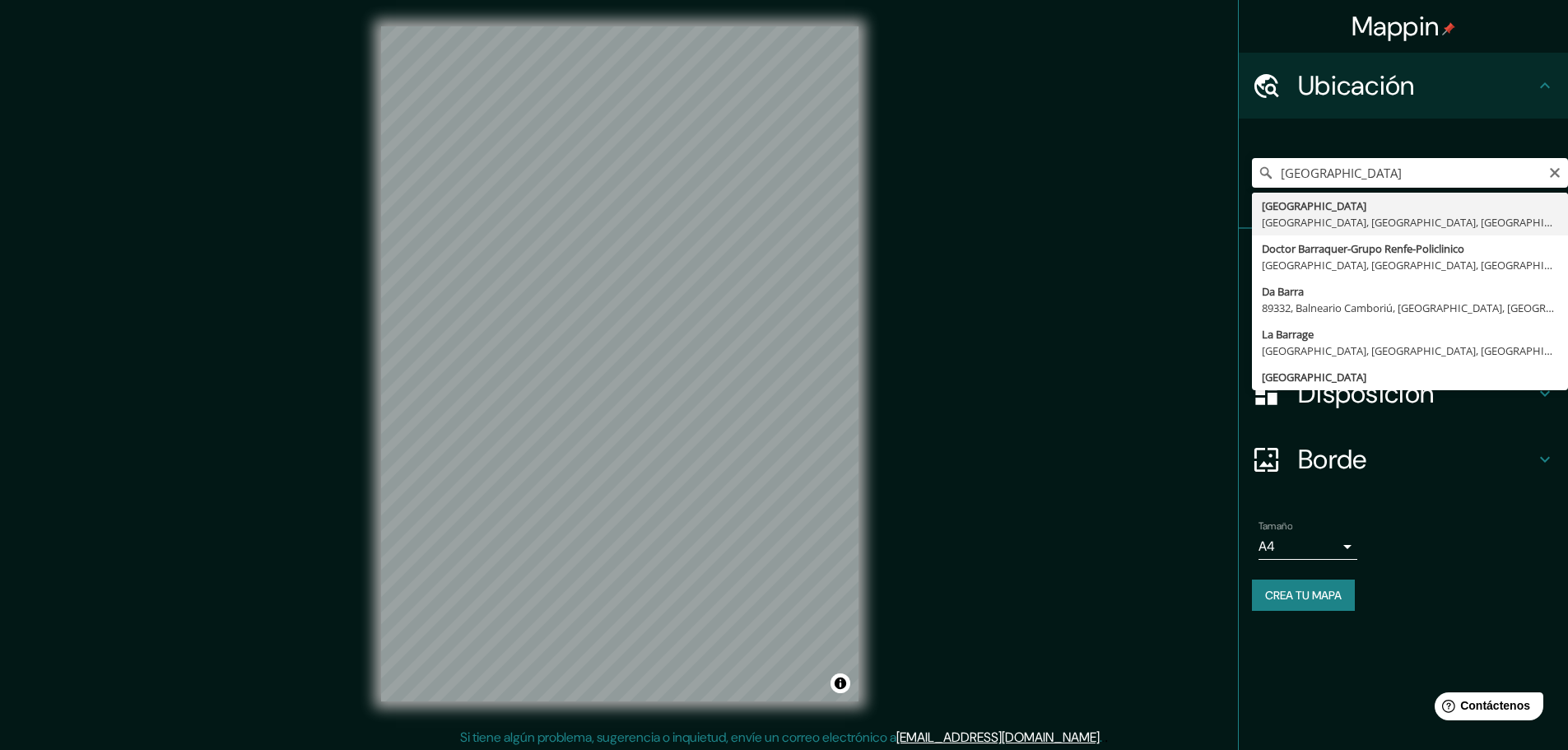
type input "[GEOGRAPHIC_DATA][PERSON_NAME], [GEOGRAPHIC_DATA], [GEOGRAPHIC_DATA], [GEOGRAPH…"
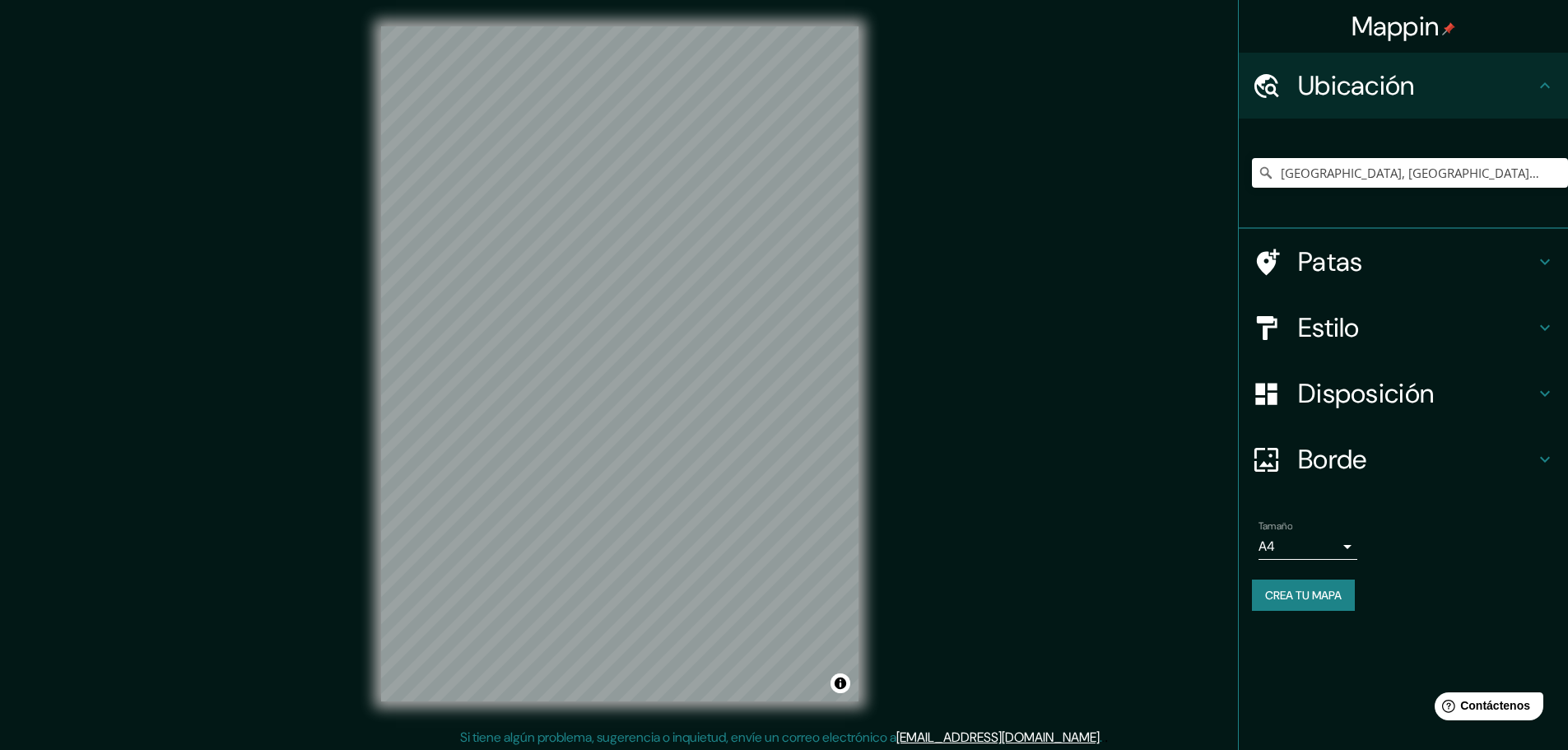
click at [1468, 321] on h4 "Estilo" at bounding box center [1416, 327] width 237 height 33
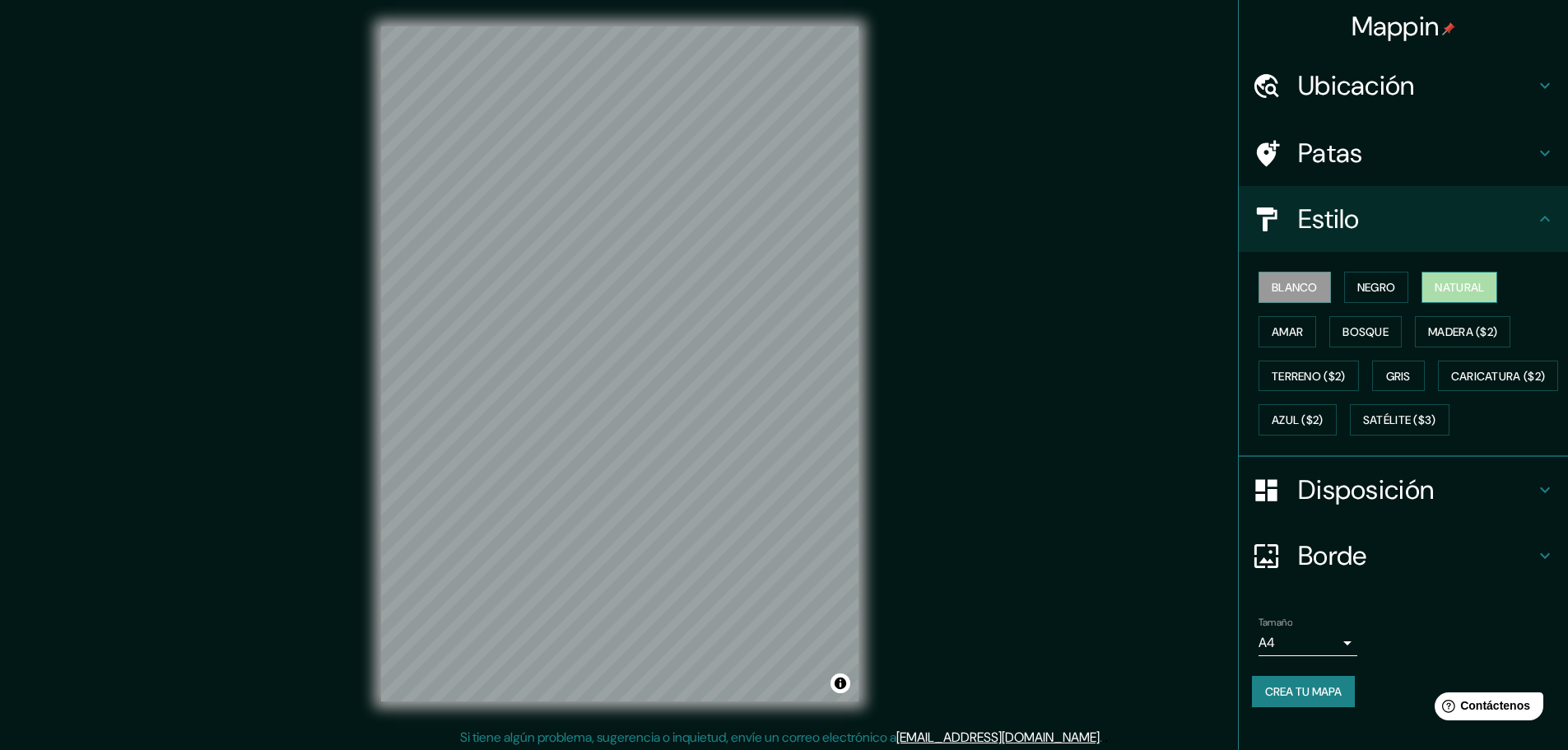
click at [1463, 294] on font "Natural" at bounding box center [1459, 287] width 49 height 15
click at [1366, 507] on font "Disposición" at bounding box center [1366, 490] width 135 height 35
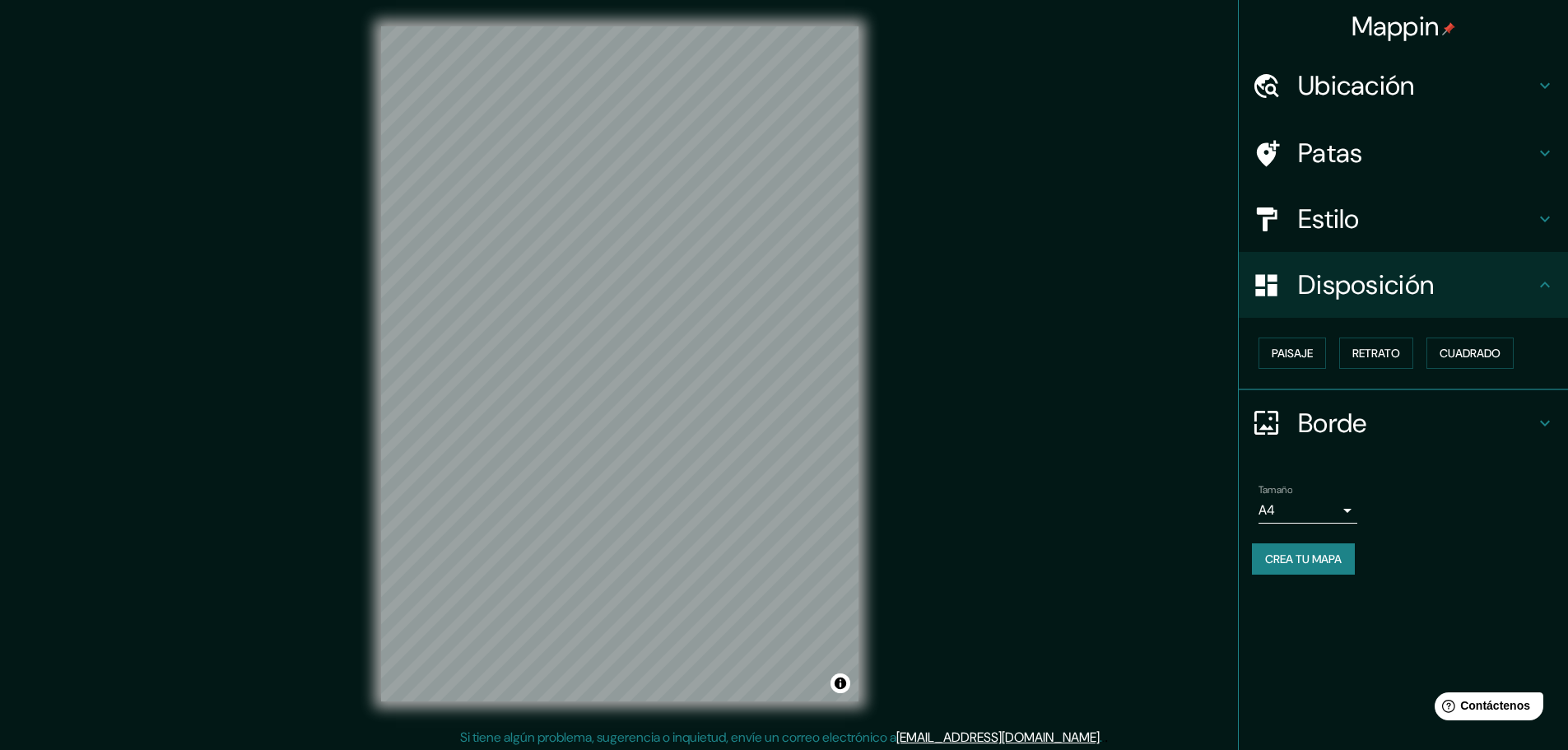
click at [1405, 312] on div "Disposición" at bounding box center [1403, 284] width 329 height 66
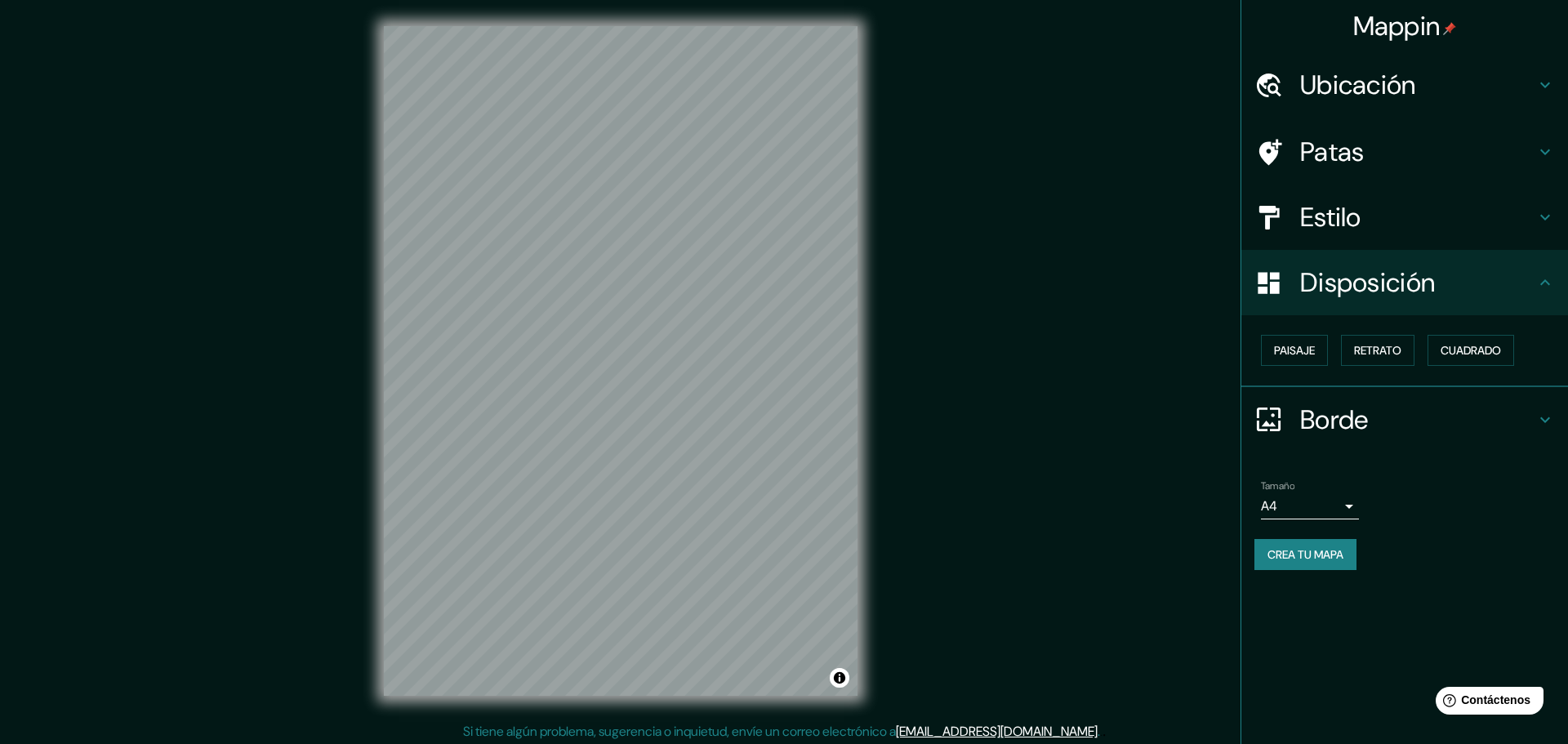
click at [1277, 510] on body "Mappin Ubicación [GEOGRAPHIC_DATA][PERSON_NAME], [GEOGRAPHIC_DATA], [GEOGRAPHIC…" at bounding box center [784, 372] width 1568 height 744
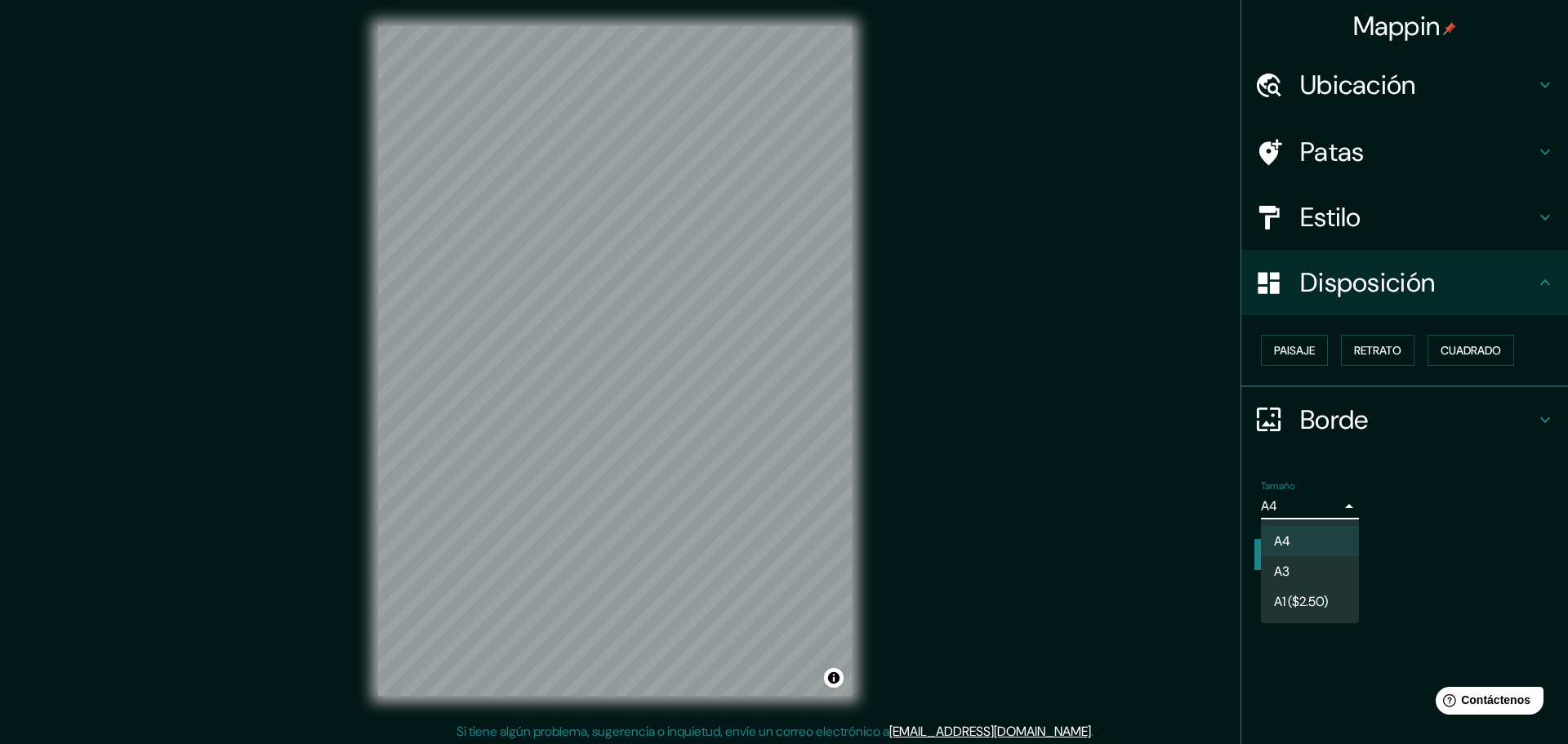
click at [1276, 572] on font "A3" at bounding box center [1281, 571] width 15 height 17
type input "a4"
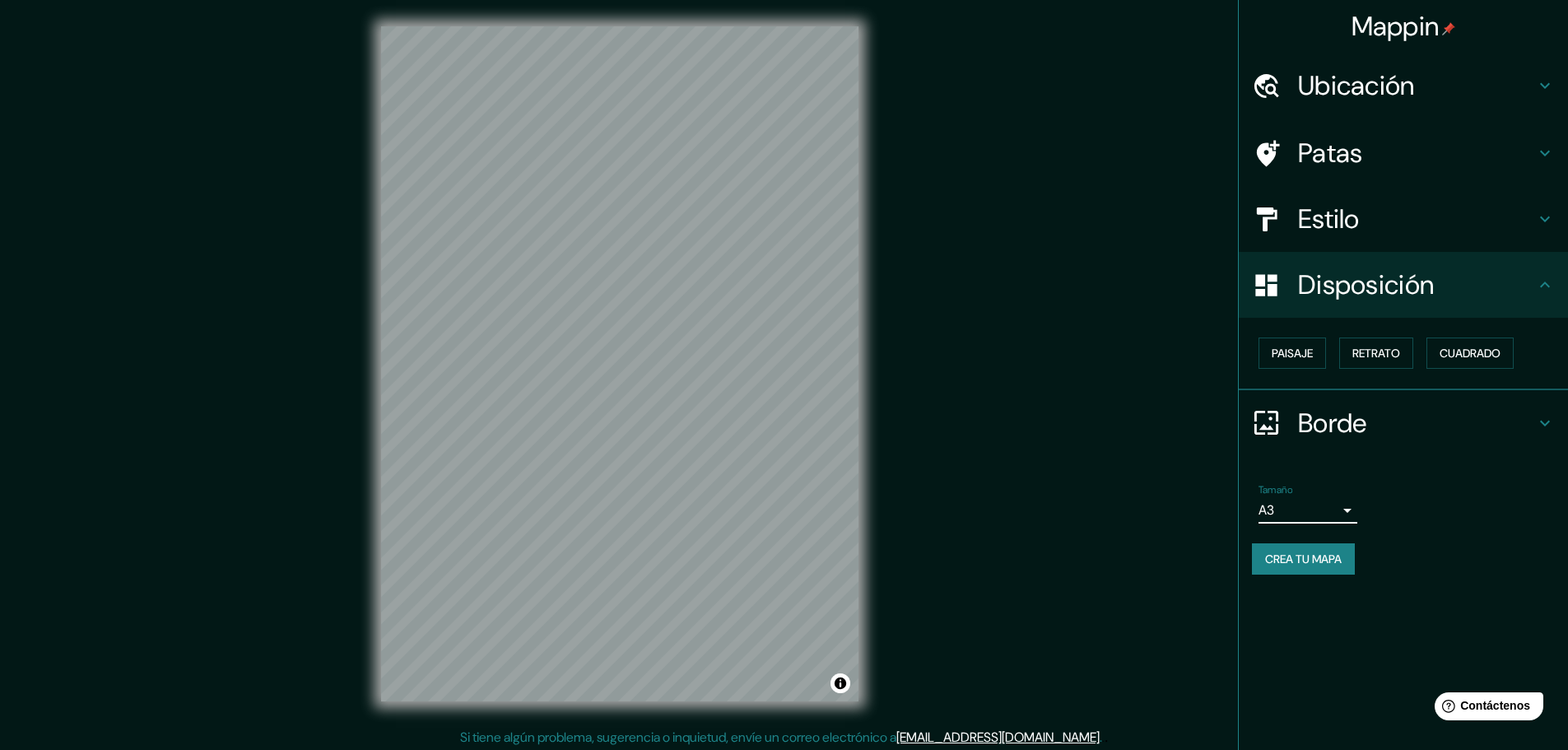
click at [1283, 563] on font "Crea tu mapa" at bounding box center [1304, 559] width 77 height 15
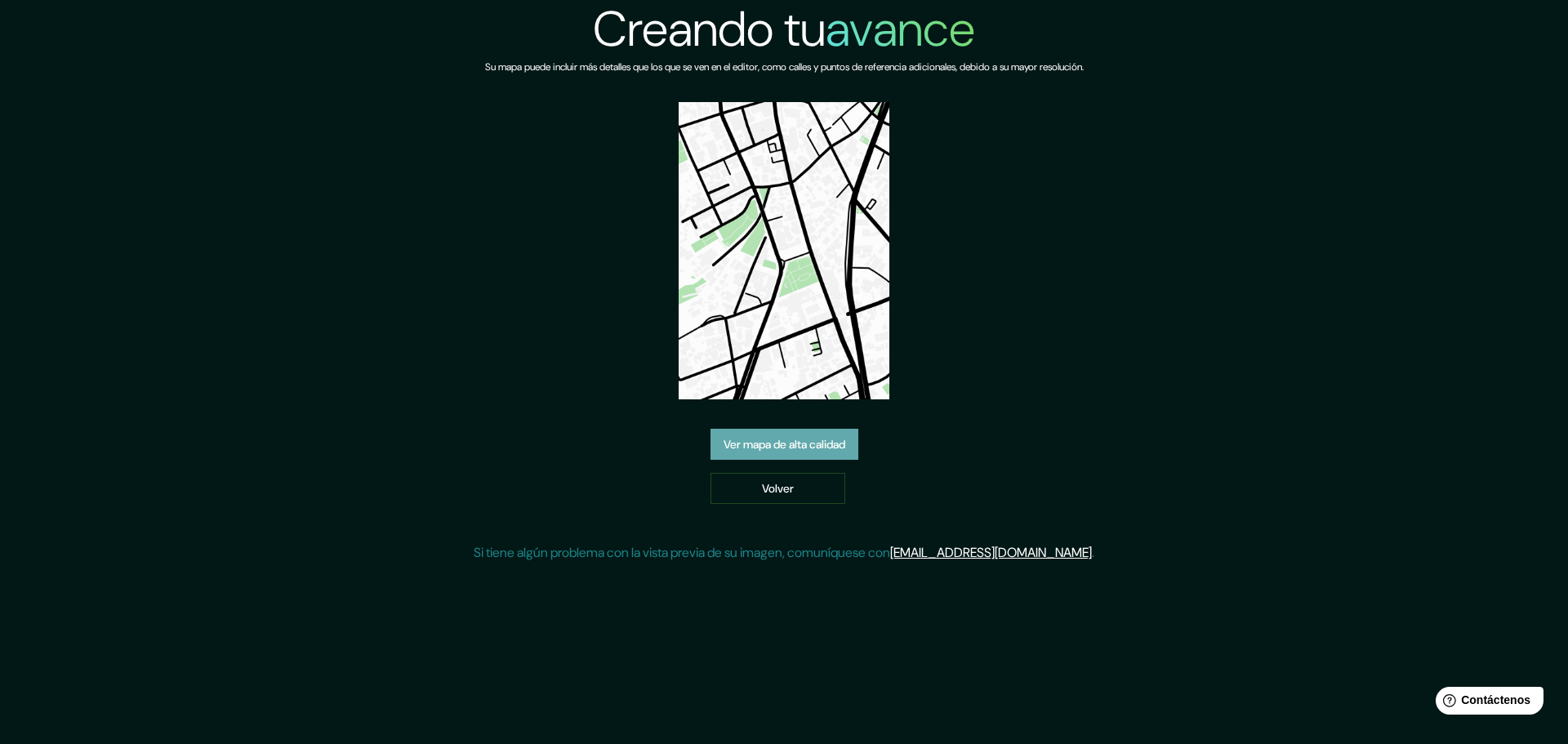
click at [828, 449] on font "Ver mapa de alta calidad" at bounding box center [784, 445] width 122 height 15
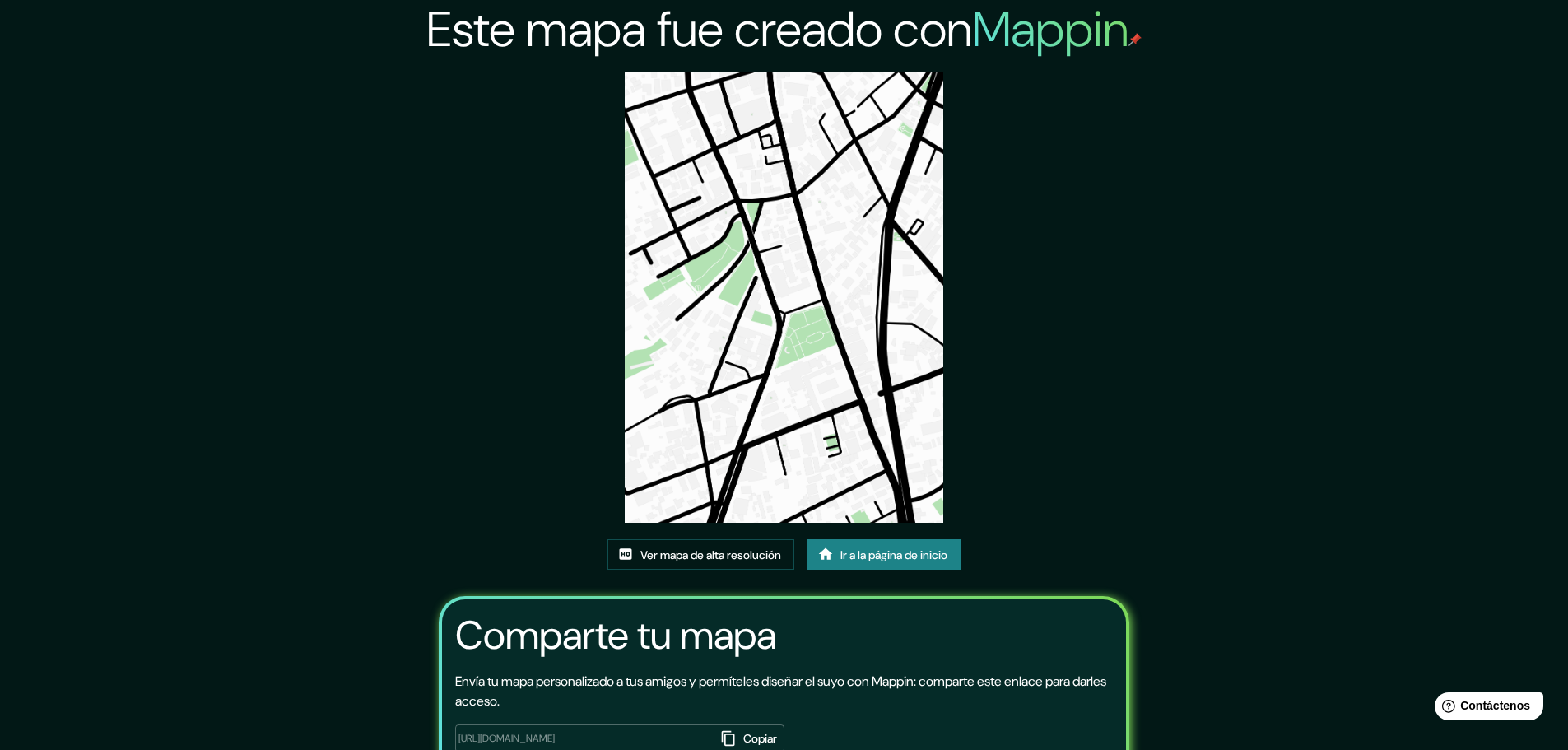
drag, startPoint x: 754, startPoint y: 314, endPoint x: 686, endPoint y: 346, distance: 75.2
click at [686, 346] on img at bounding box center [783, 297] width 317 height 450
click at [686, 554] on font "Ver mapa de alta resolución" at bounding box center [711, 554] width 141 height 15
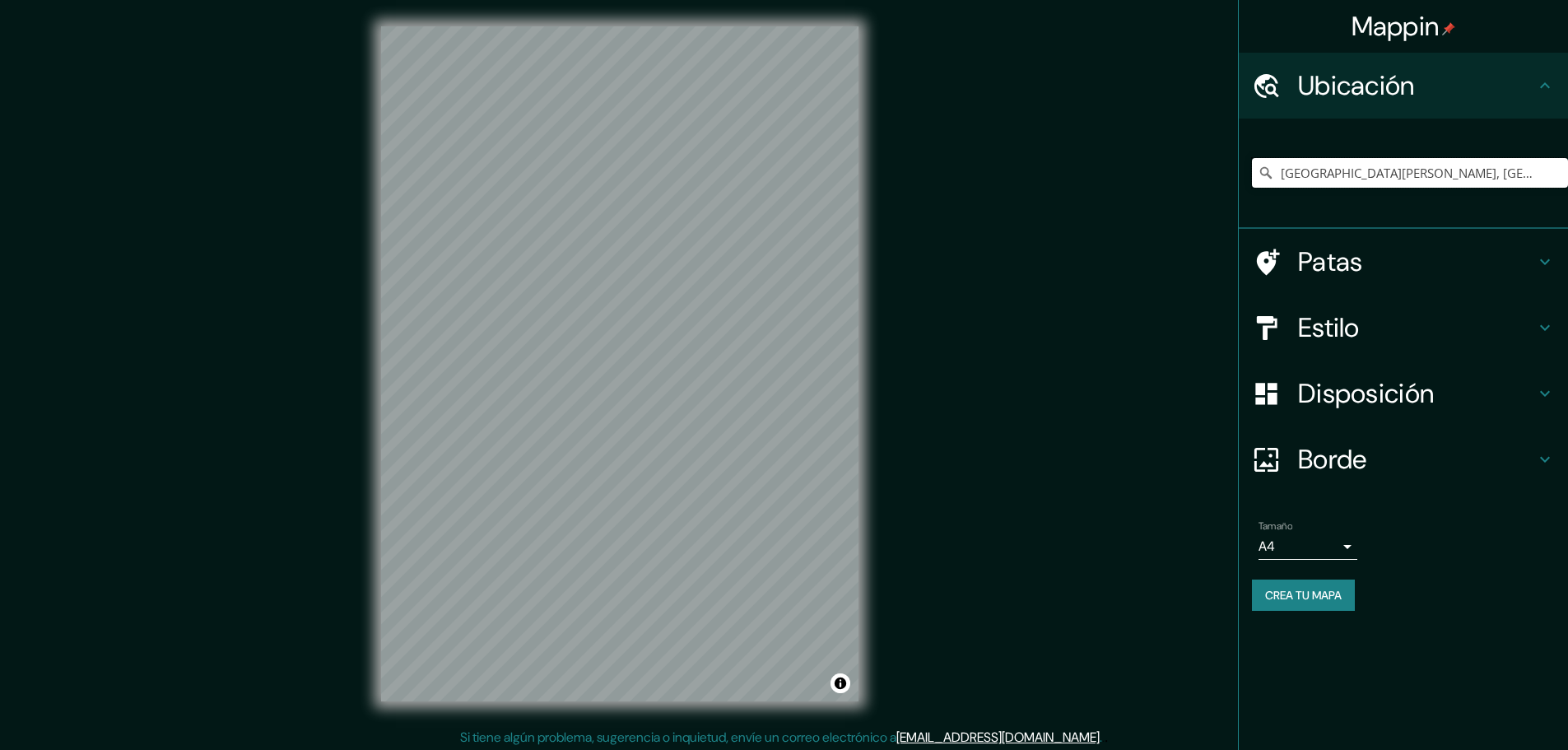
click at [1327, 161] on input "Parque Municipal De Barranco, Lima, Provincia de Lima, Perú" at bounding box center [1411, 173] width 317 height 29
click at [1554, 174] on input "Parque Municipal De Barranco, Lima, Provincia de Lima, Perú" at bounding box center [1411, 173] width 317 height 29
click at [1536, 176] on input "Parque Municipal De Barranco, Lima, Provincia de Lima, Perú" at bounding box center [1411, 173] width 317 height 29
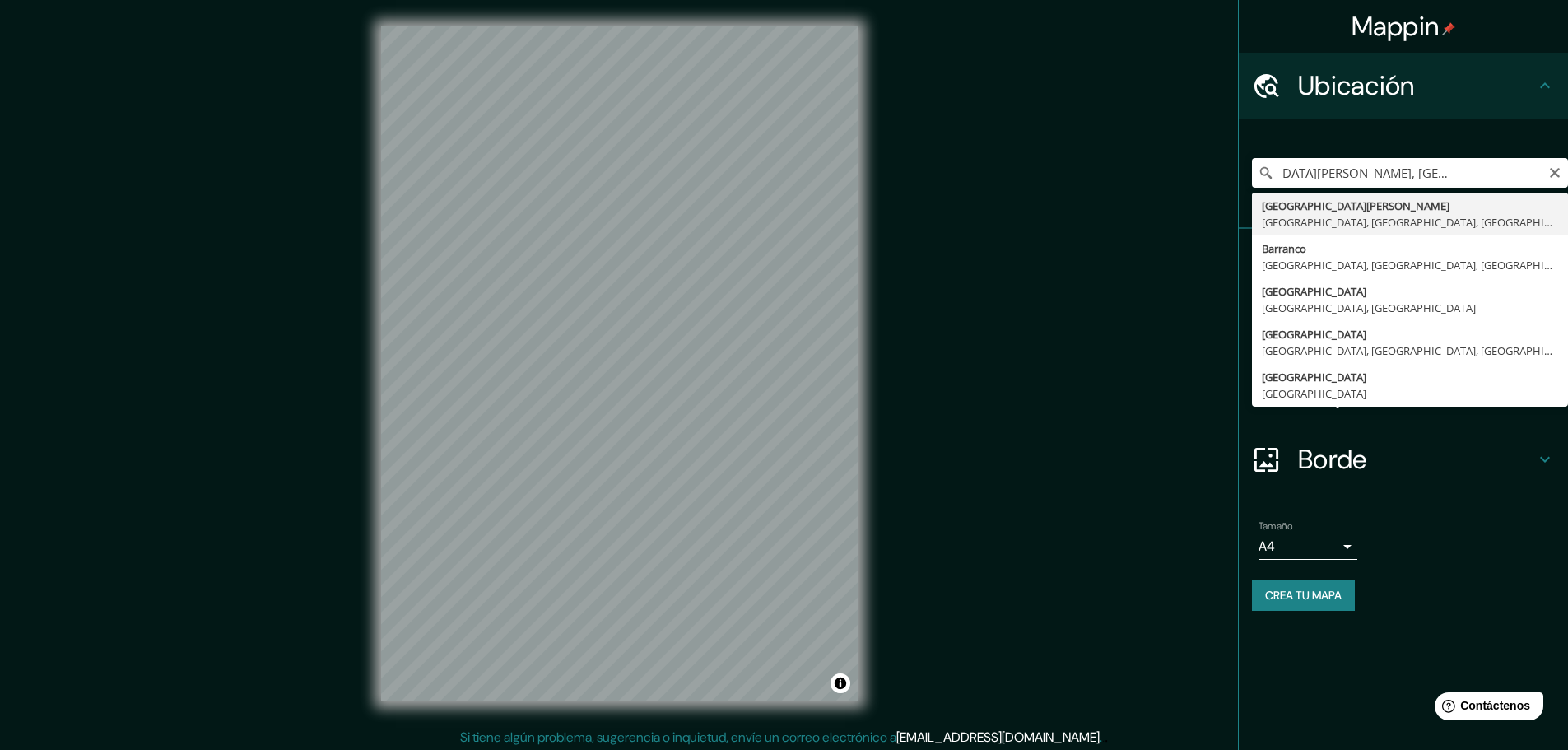
type input "Parque Municipal De Barranco, Lima, Provincia de Lima, Perú"
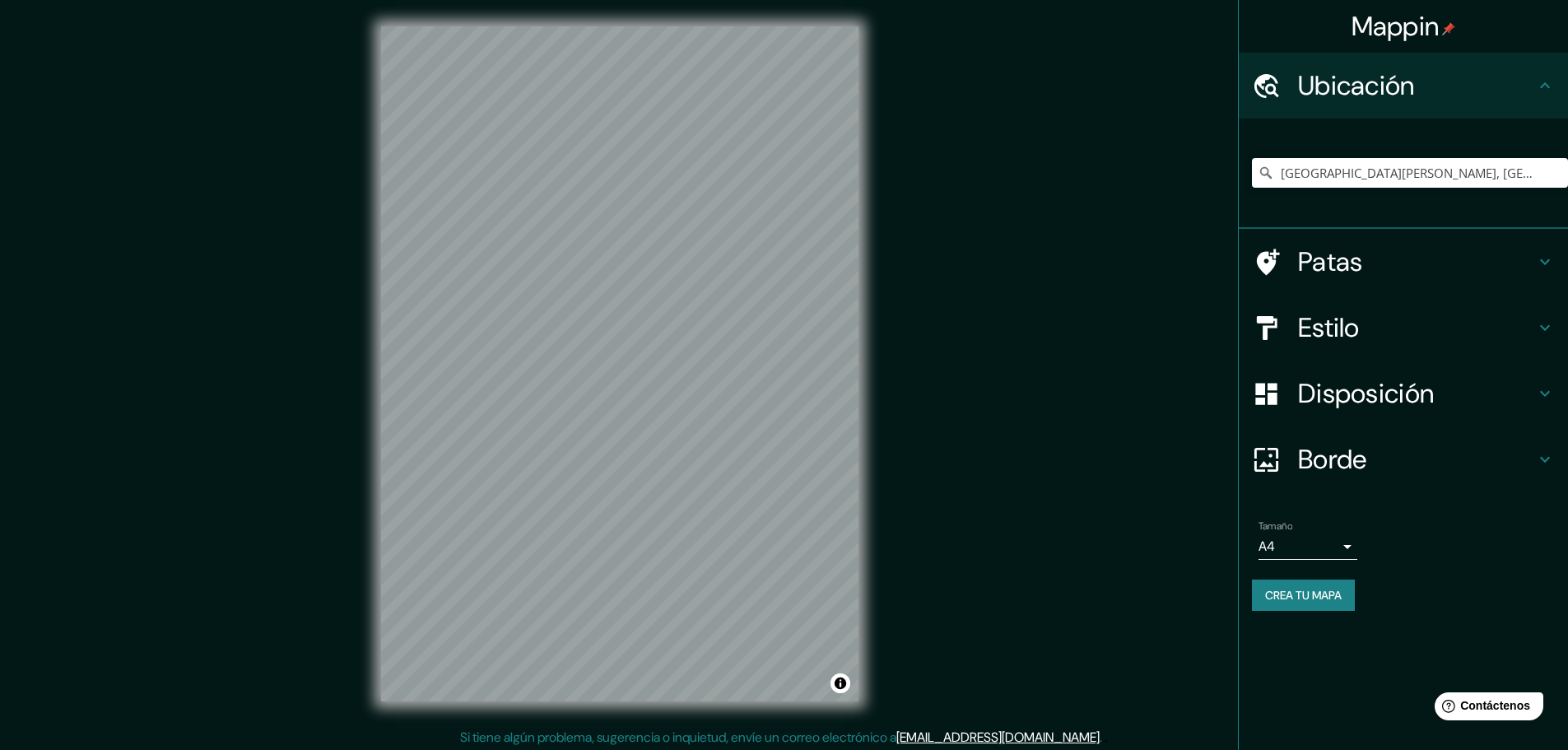
click at [1384, 333] on h4 "Estilo" at bounding box center [1416, 327] width 237 height 33
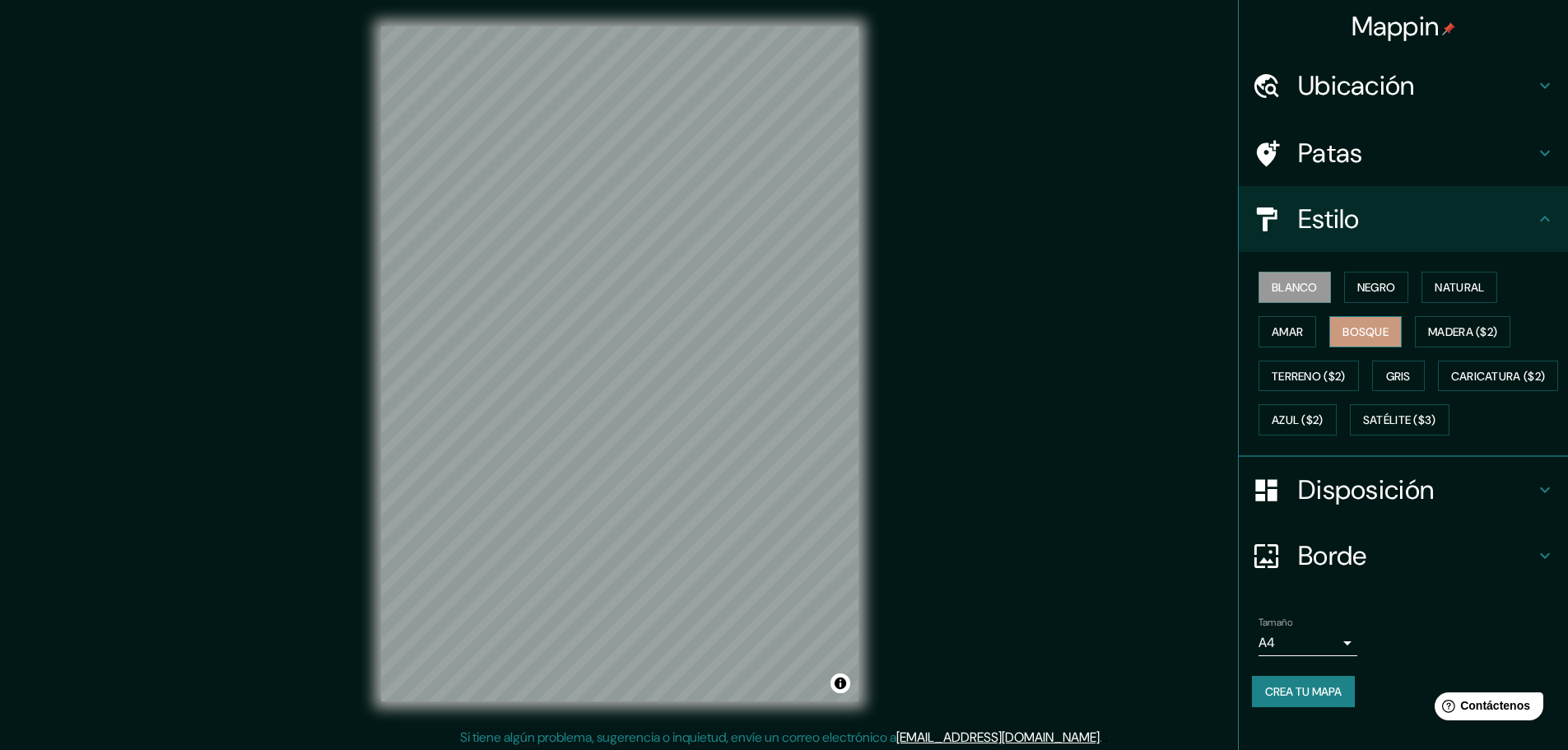
click at [1363, 328] on font "Bosque" at bounding box center [1366, 332] width 46 height 15
click at [1425, 290] on button "Natural" at bounding box center [1459, 287] width 76 height 31
click at [1393, 290] on button "Negro" at bounding box center [1376, 287] width 65 height 31
click at [1283, 294] on font "Blanco" at bounding box center [1294, 287] width 46 height 15
click at [1272, 321] on font "Amar" at bounding box center [1287, 331] width 31 height 21
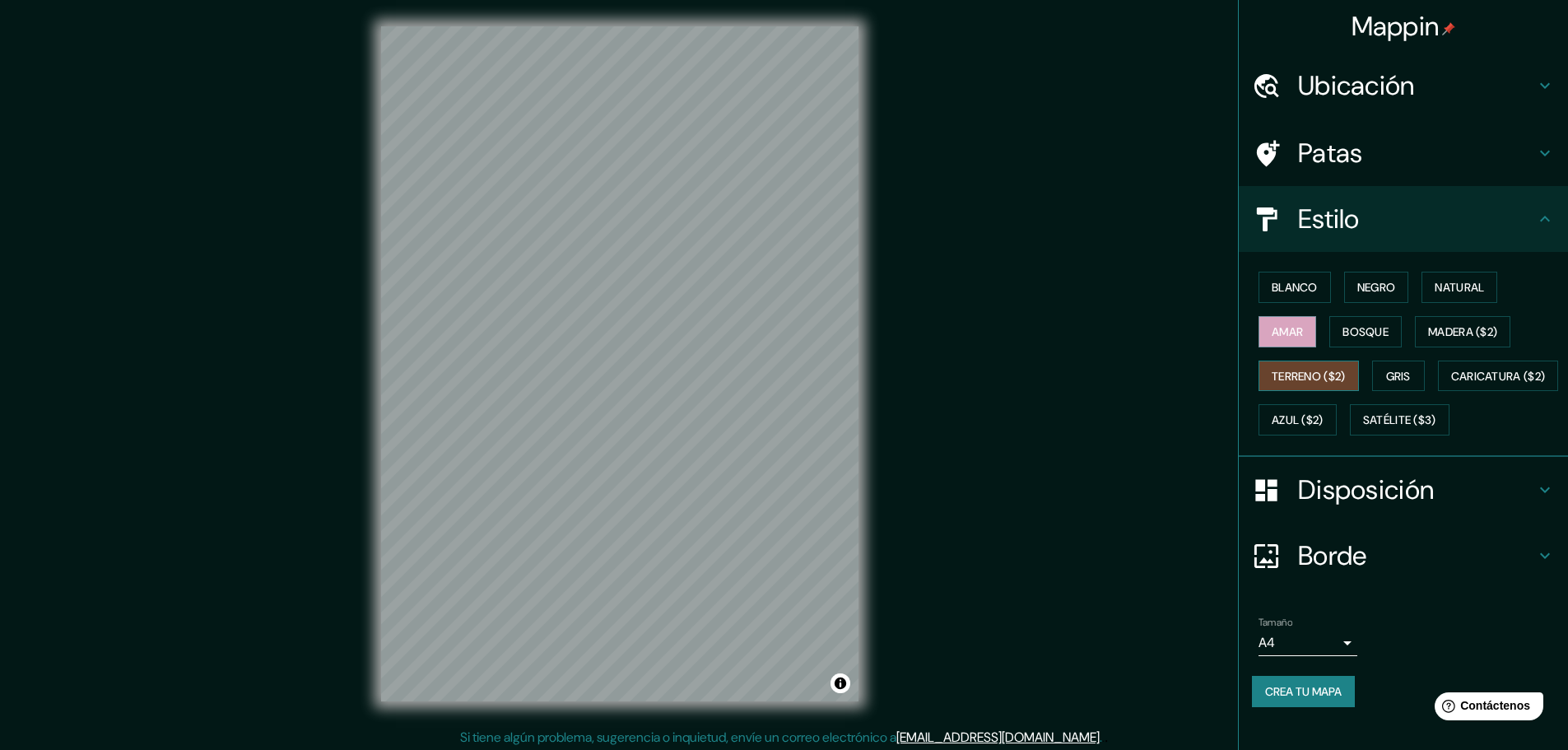
click at [1304, 366] on font "Terreno ($2)" at bounding box center [1308, 376] width 74 height 21
click at [1377, 370] on button "Gris" at bounding box center [1399, 376] width 53 height 31
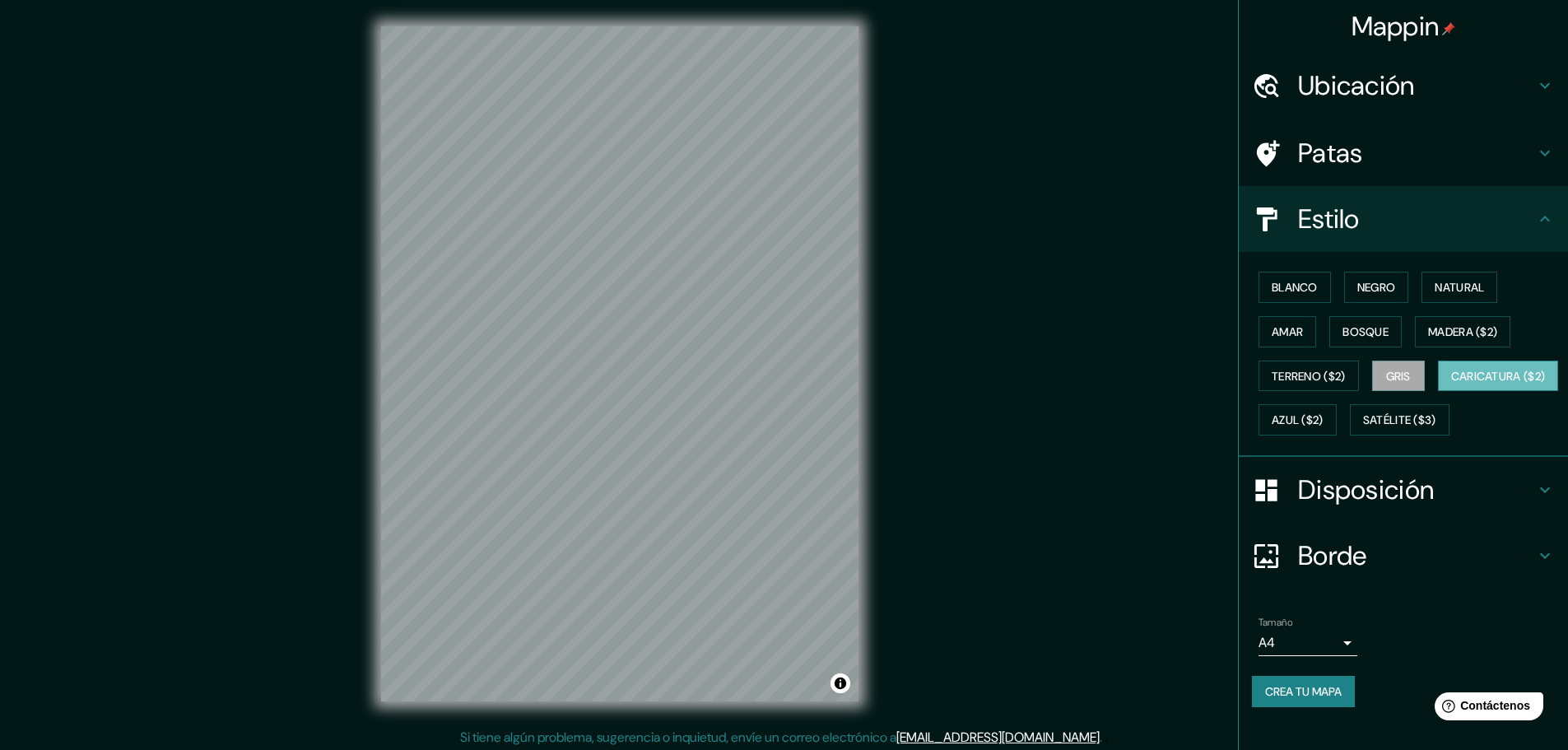
click at [1438, 391] on button "Caricatura ($2)" at bounding box center [1498, 376] width 121 height 31
click at [643, 465] on div at bounding box center [649, 458] width 13 height 13
click at [647, 457] on div at bounding box center [649, 458] width 13 height 13
click at [1324, 422] on font "Azul ($2)" at bounding box center [1297, 421] width 52 height 15
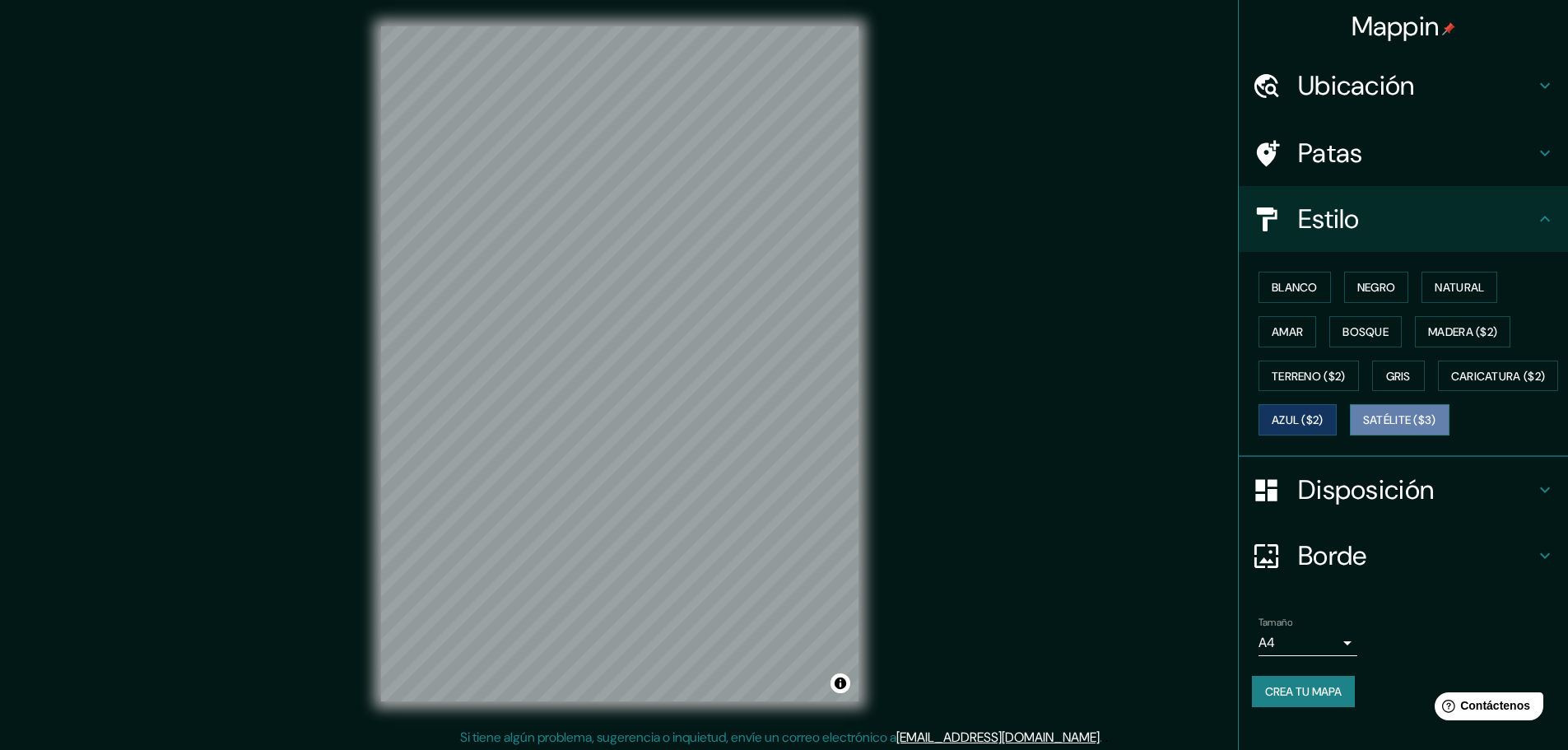
click at [1363, 431] on font "Satélite ($3)" at bounding box center [1400, 419] width 73 height 21
click at [1363, 275] on button "Negro" at bounding box center [1376, 287] width 65 height 31
click at [1411, 276] on div "Blanco Negro Natural Amar Bosque Madera ($2) Terreno ($2) Gris Caricatura ($2) …" at bounding box center [1411, 353] width 317 height 177
click at [1434, 281] on font "Natural" at bounding box center [1459, 287] width 49 height 15
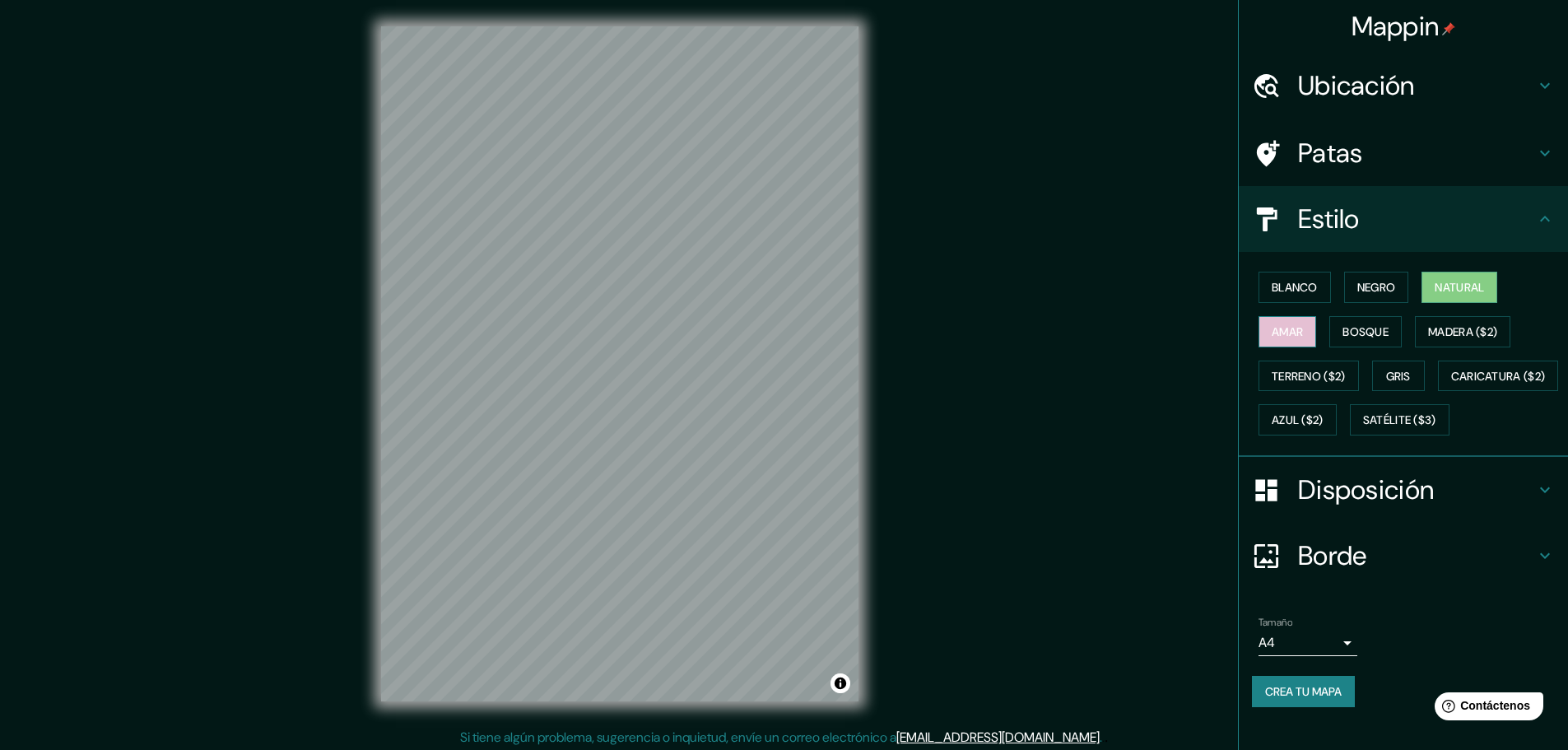
click at [1281, 341] on font "Amar" at bounding box center [1287, 331] width 31 height 21
click at [1351, 327] on font "Bosque" at bounding box center [1366, 332] width 46 height 15
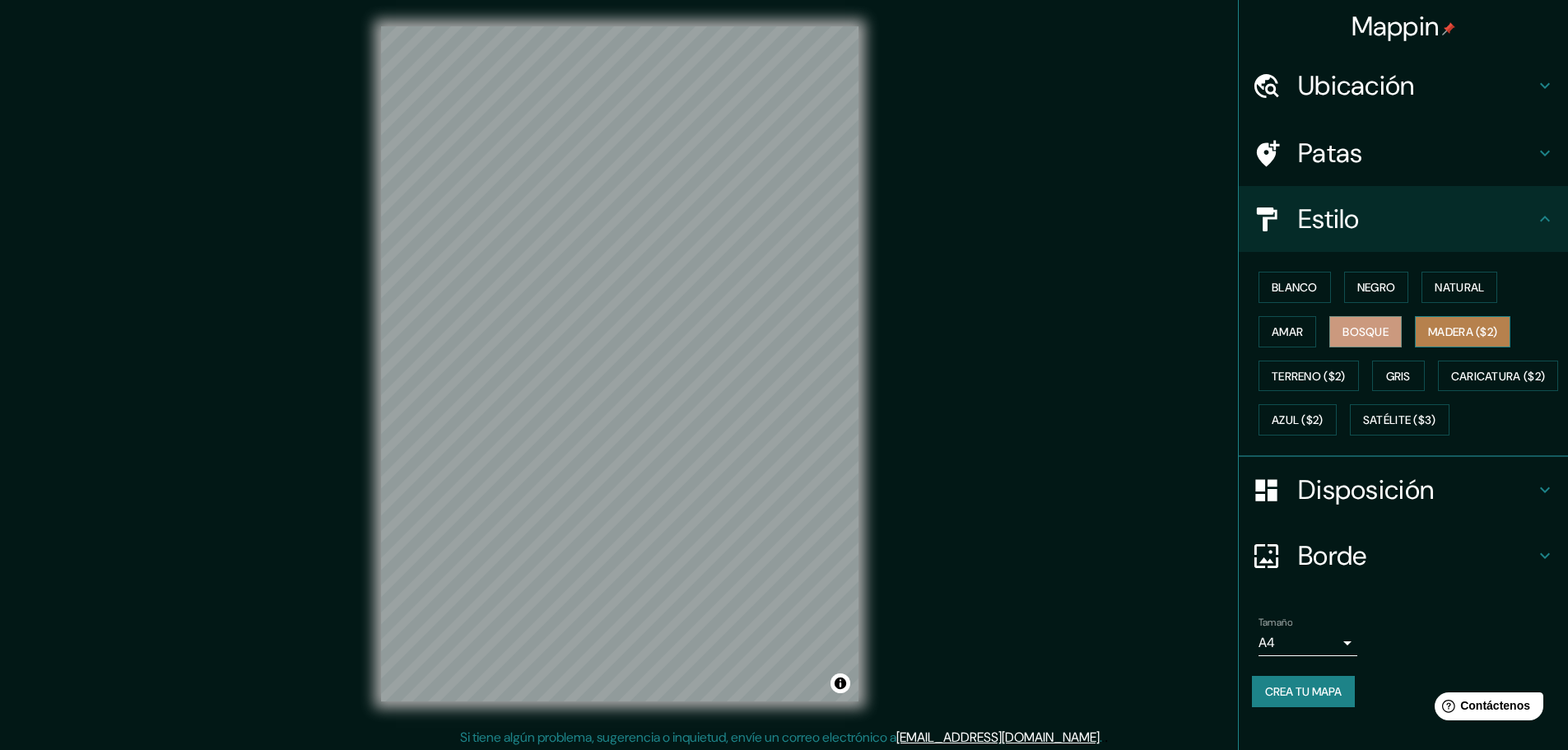
click at [1434, 325] on font "Madera ($2)" at bounding box center [1463, 332] width 70 height 15
click at [1285, 388] on button "Terreno ($2)" at bounding box center [1309, 376] width 101 height 31
